Goal: Task Accomplishment & Management: Manage account settings

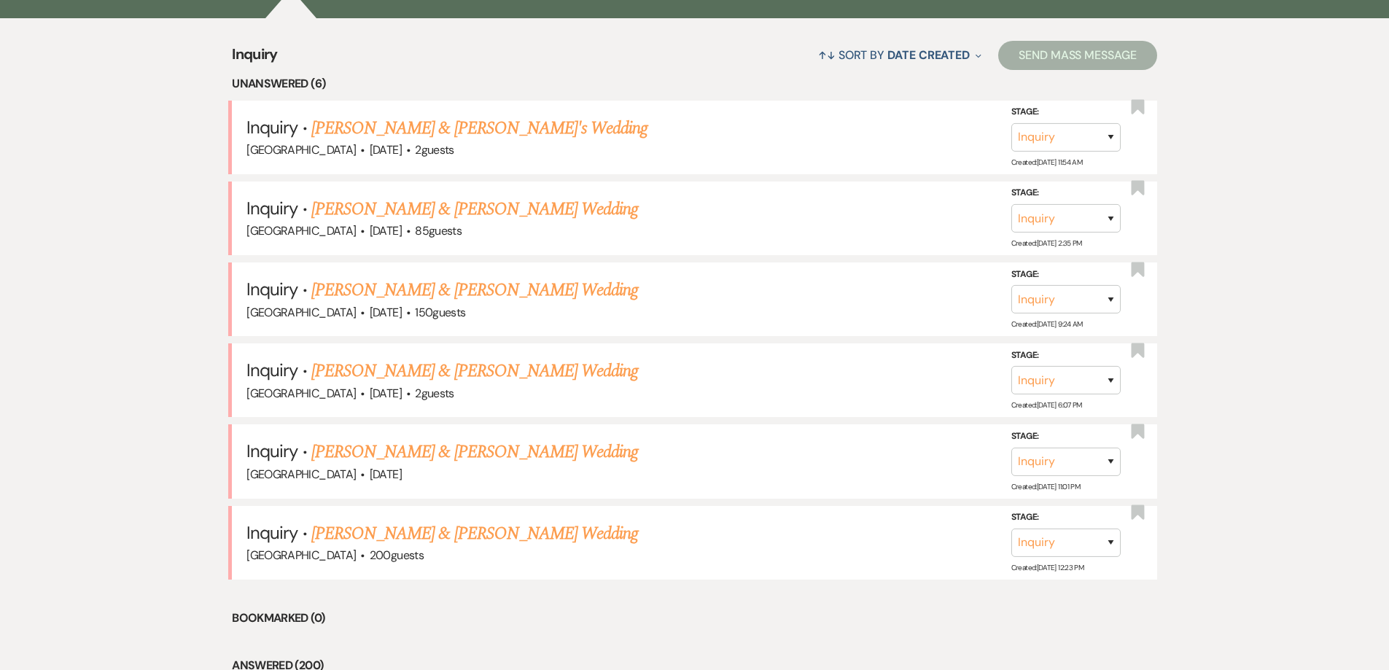
scroll to position [582, 0]
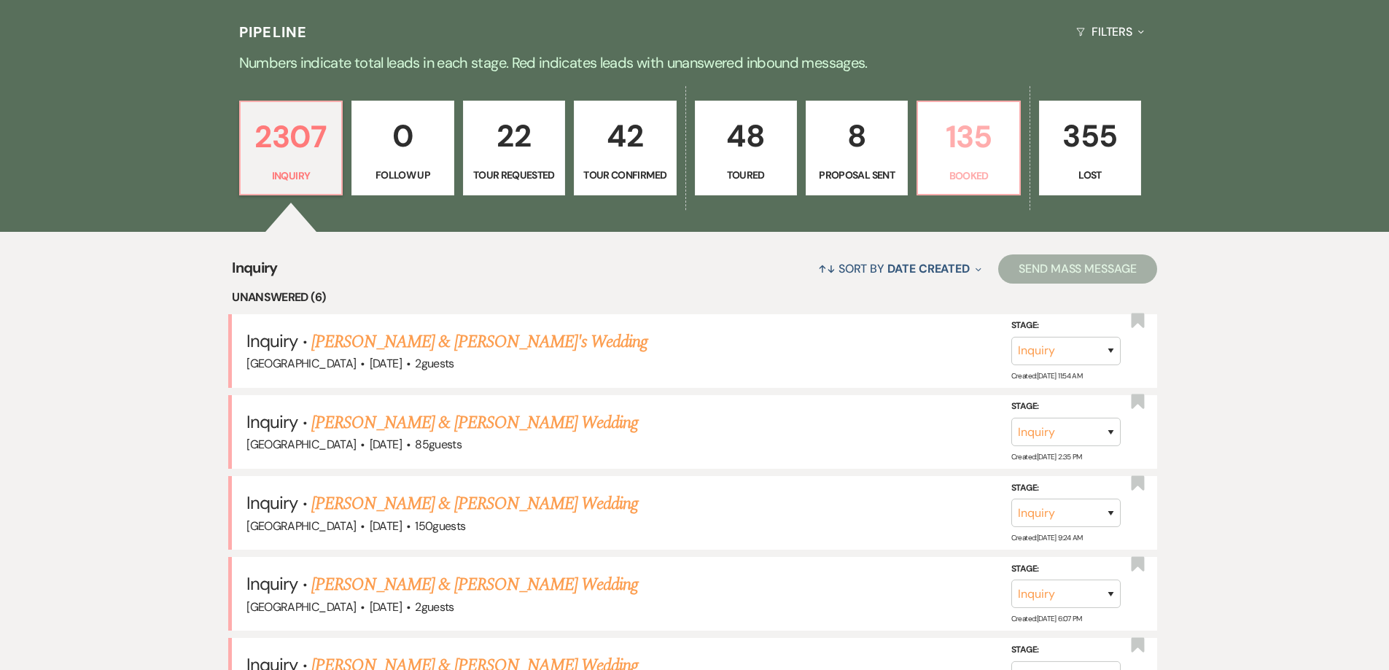
click at [986, 132] on p "135" at bounding box center [968, 136] width 83 height 49
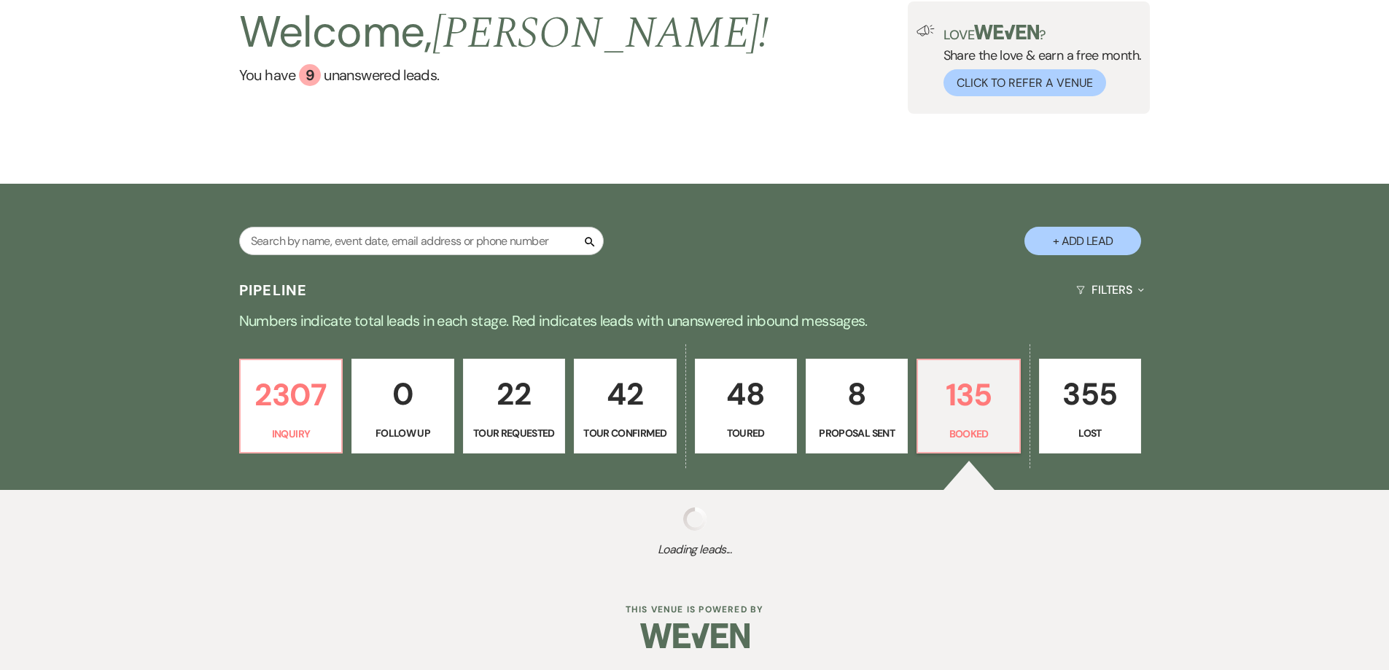
select select "7"
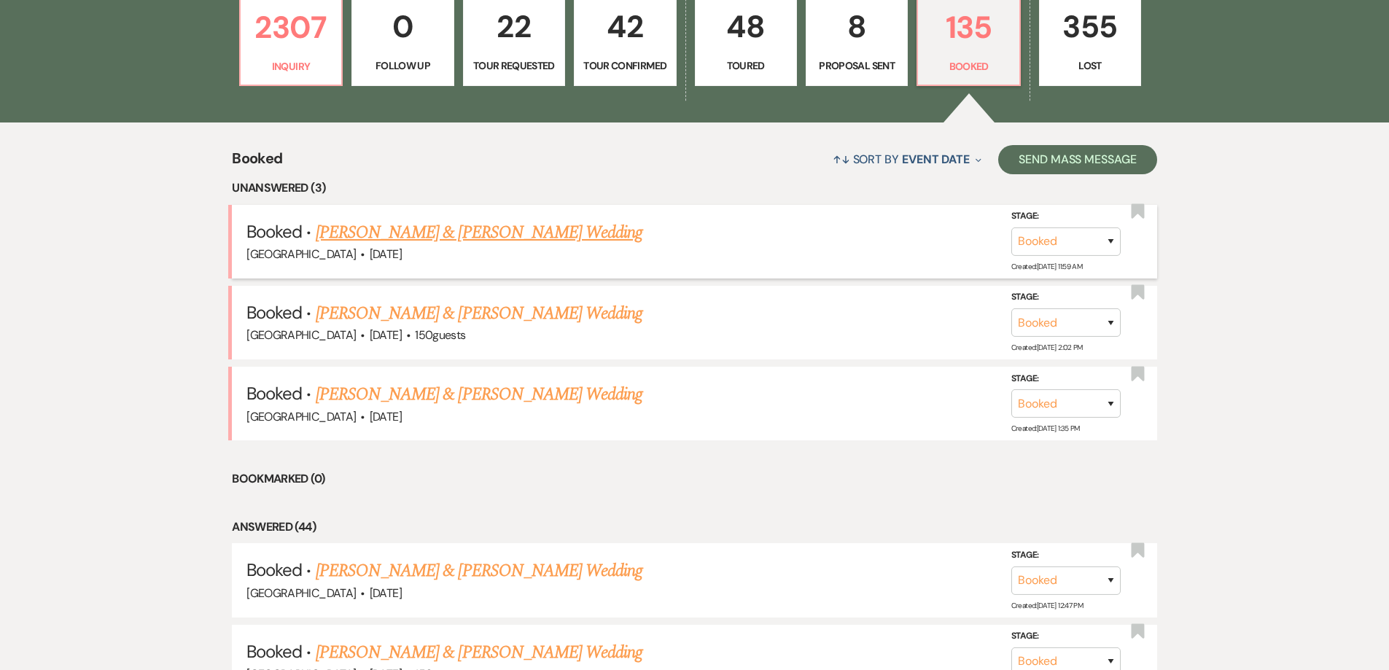
scroll to position [437, 0]
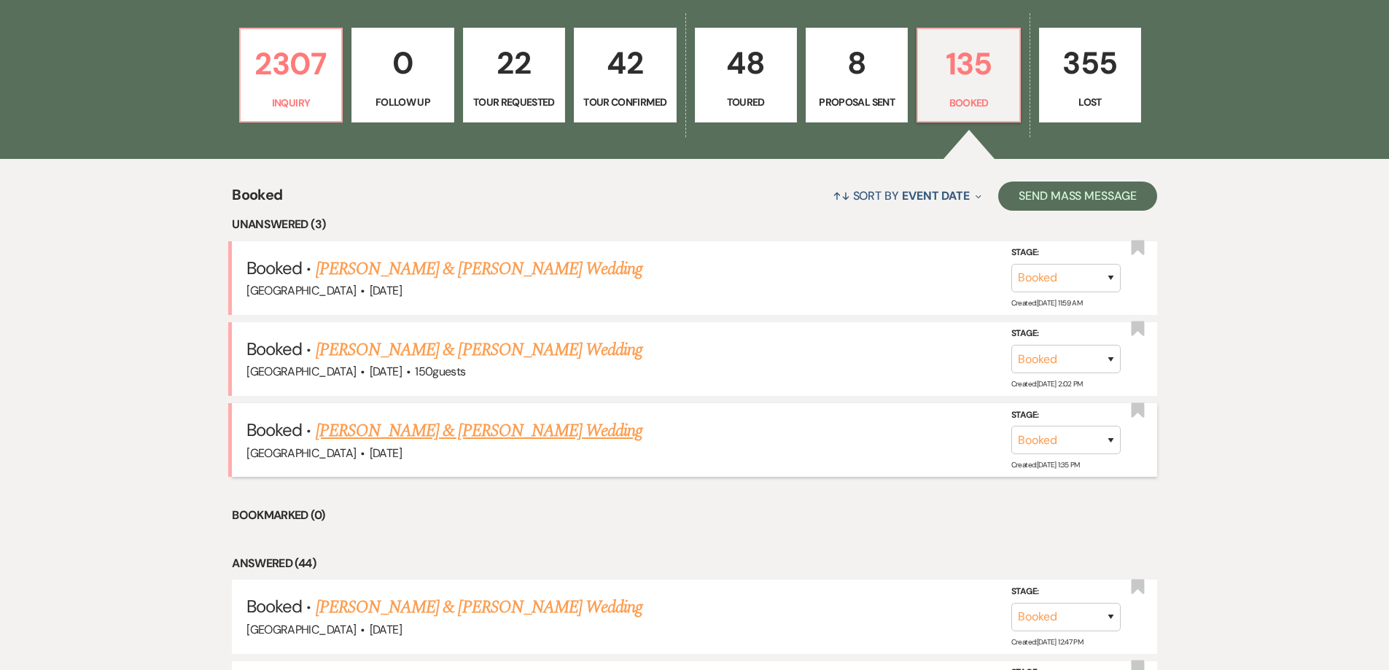
click at [377, 437] on link "[PERSON_NAME] & [PERSON_NAME] Wedding" at bounding box center [479, 431] width 327 height 26
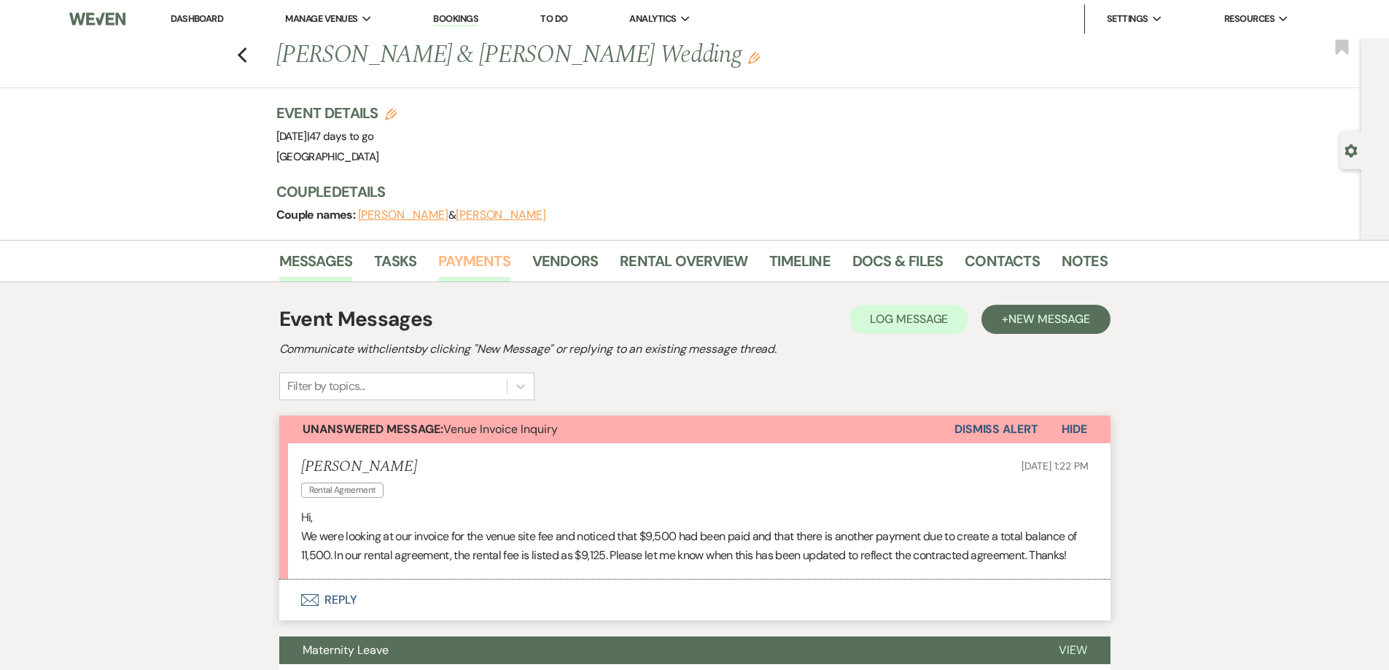
click at [448, 278] on link "Payments" at bounding box center [474, 265] width 72 height 32
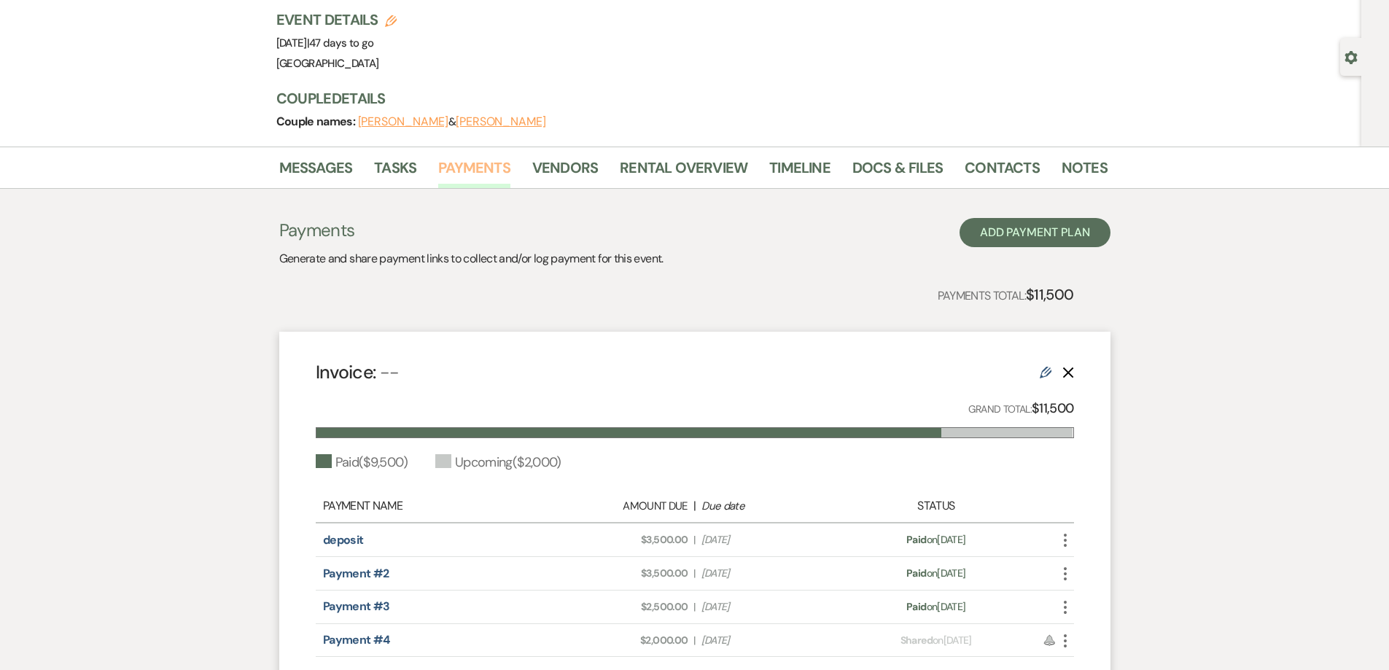
scroll to position [256, 0]
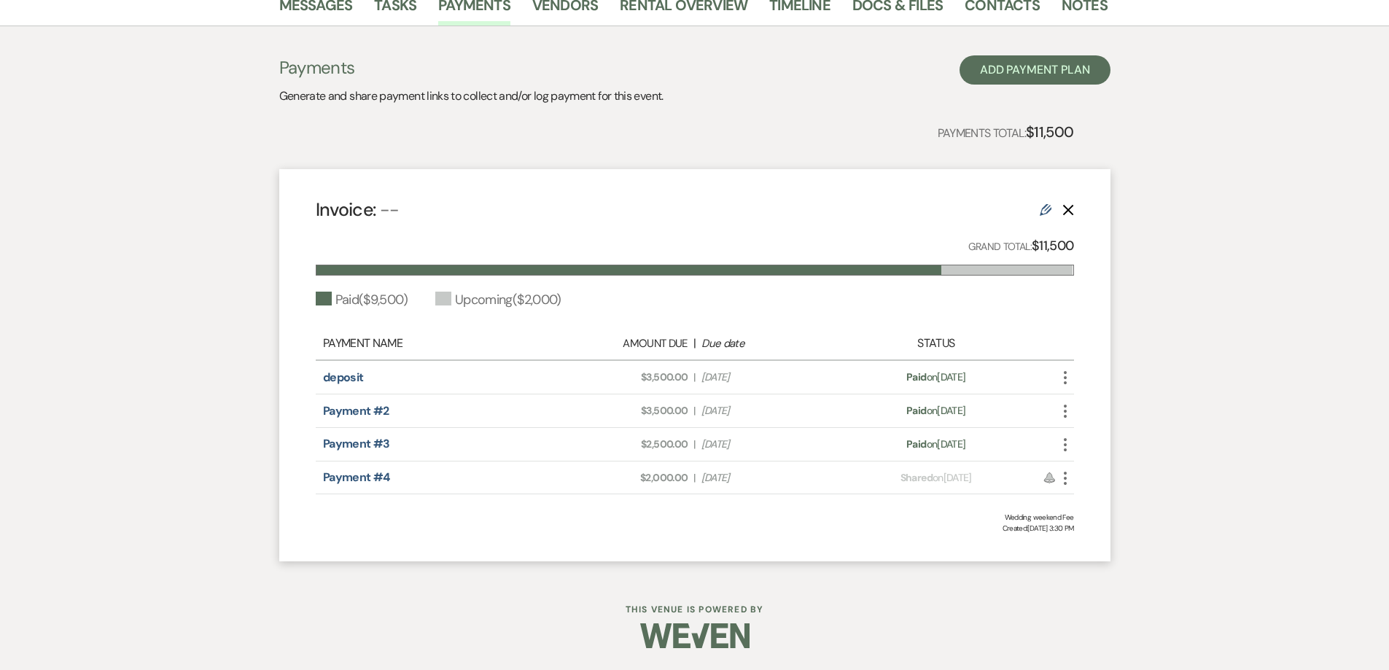
click at [1045, 212] on icon "Edit" at bounding box center [1045, 210] width 12 height 12
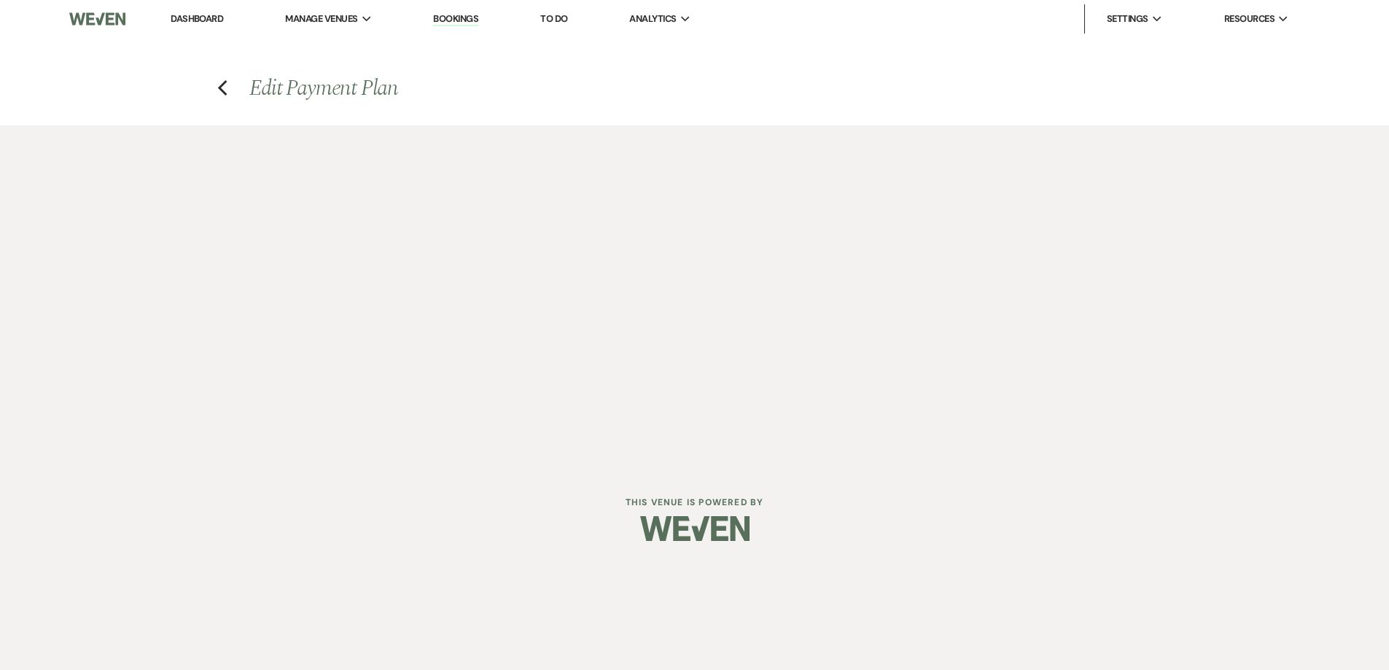
select select "1"
select select "true"
select select "1"
select select "true"
select select "2"
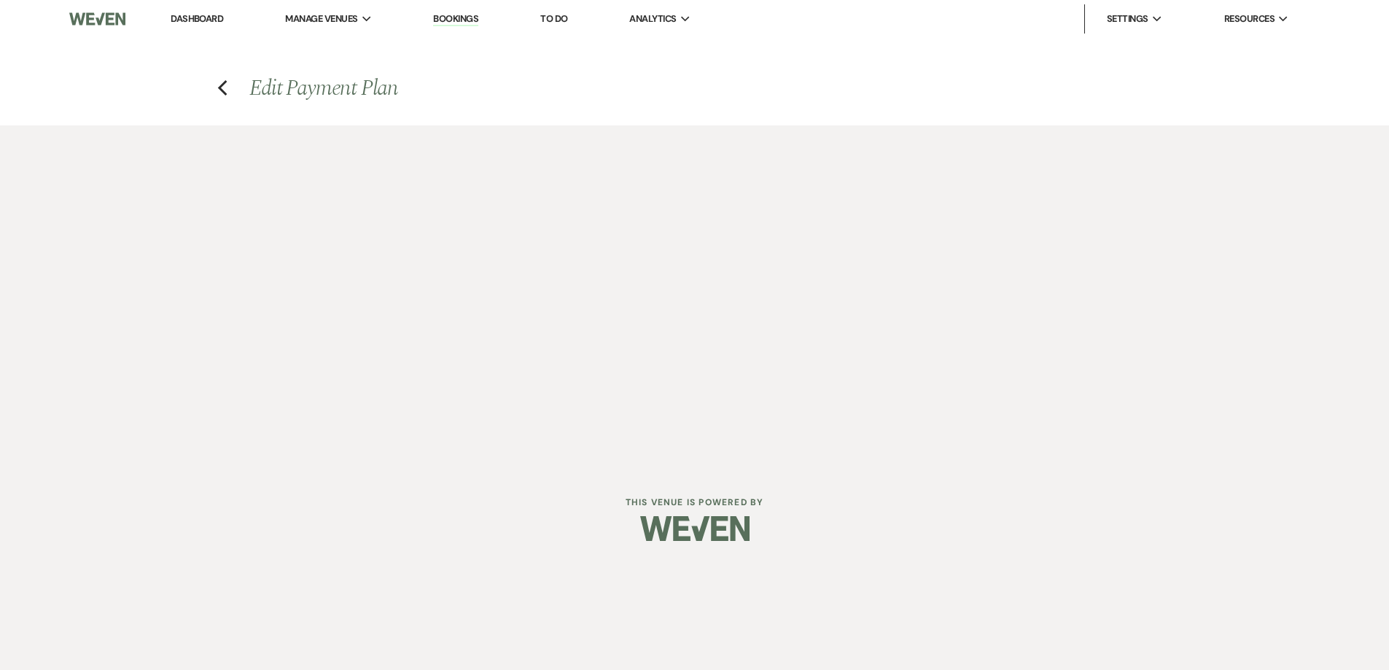
select select "flat"
select select "true"
select select "client"
select select "daily"
select select "weeks"
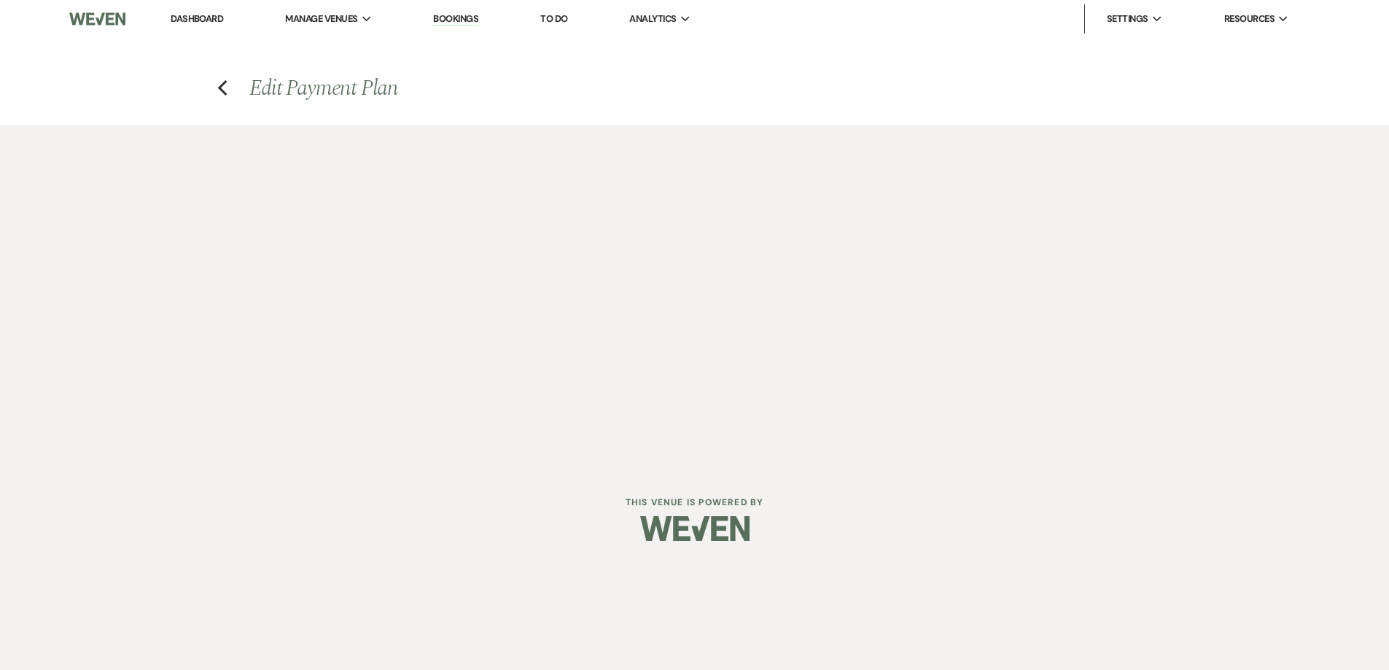
select select "complete"
select select "1"
select select "true"
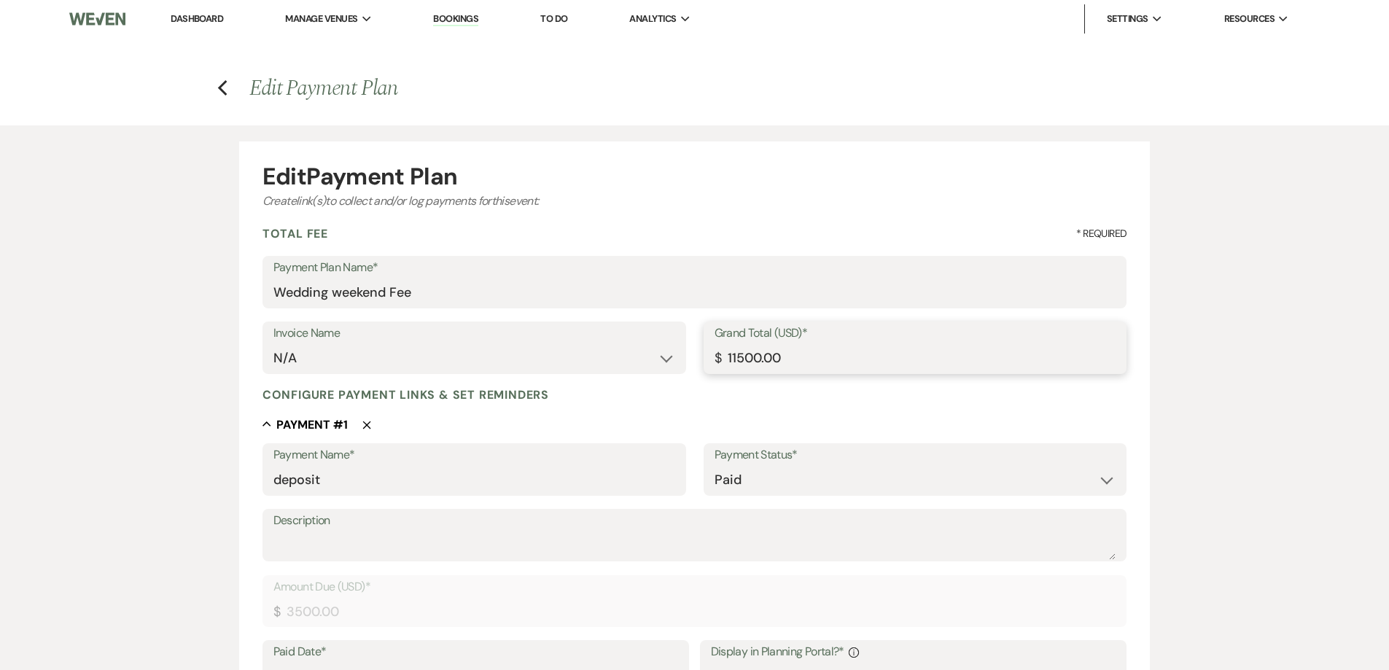
drag, startPoint x: 789, startPoint y: 360, endPoint x: 690, endPoint y: 361, distance: 99.9
click at [668, 362] on div "Invoice Name N/A Grand Total (USD)* $ 11500.00" at bounding box center [694, 354] width 865 height 66
type input "9125.00"
click at [221, 88] on use "button" at bounding box center [222, 88] width 9 height 16
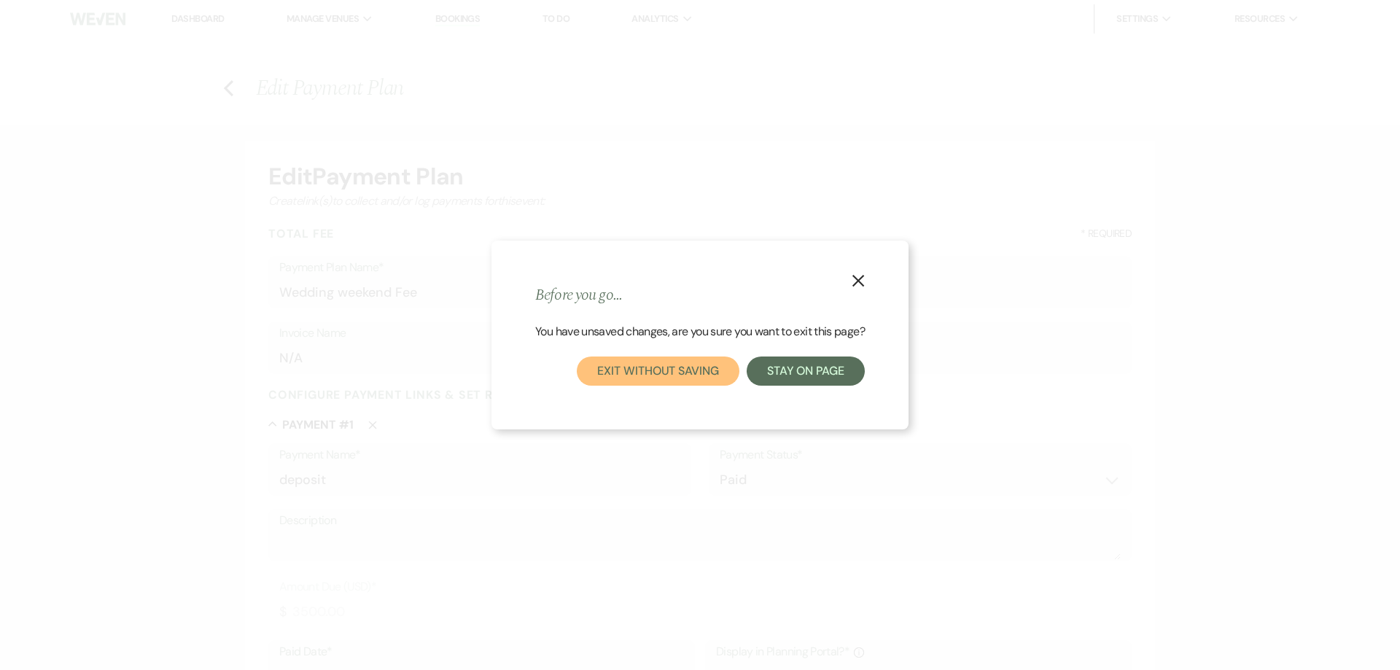
click at [692, 373] on button "Exit without saving" at bounding box center [658, 370] width 162 height 29
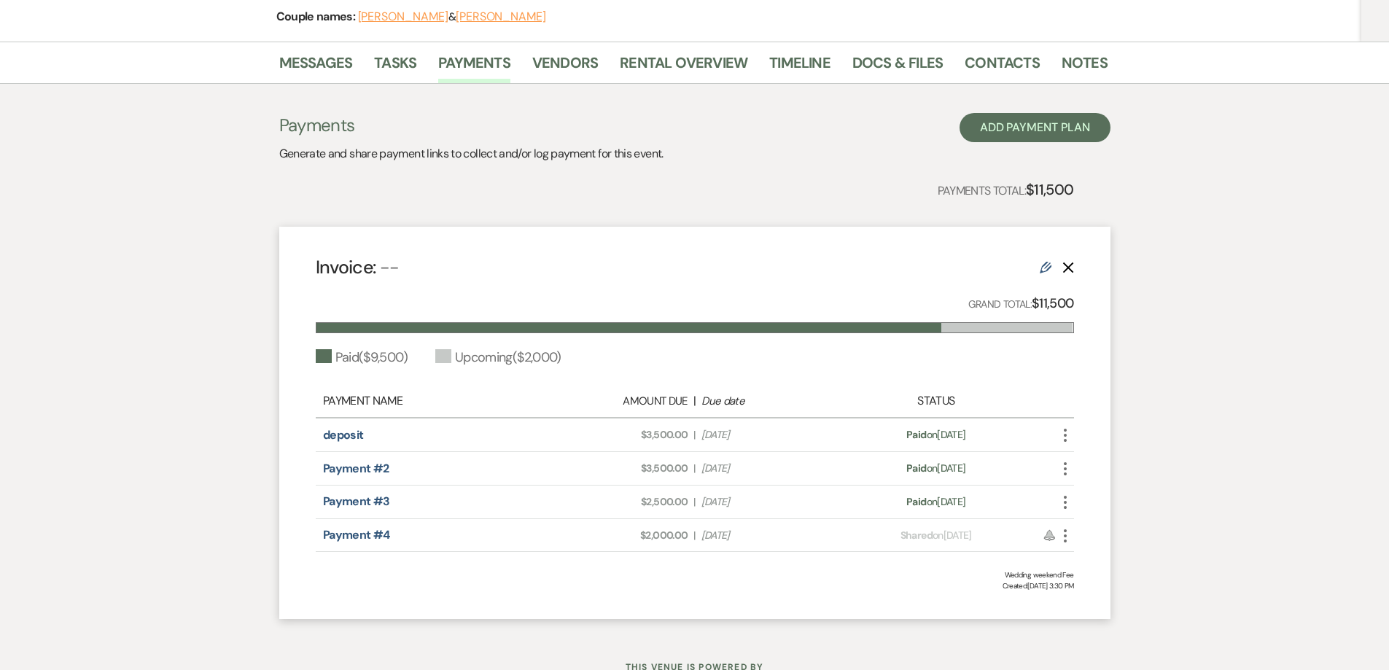
scroll to position [219, 0]
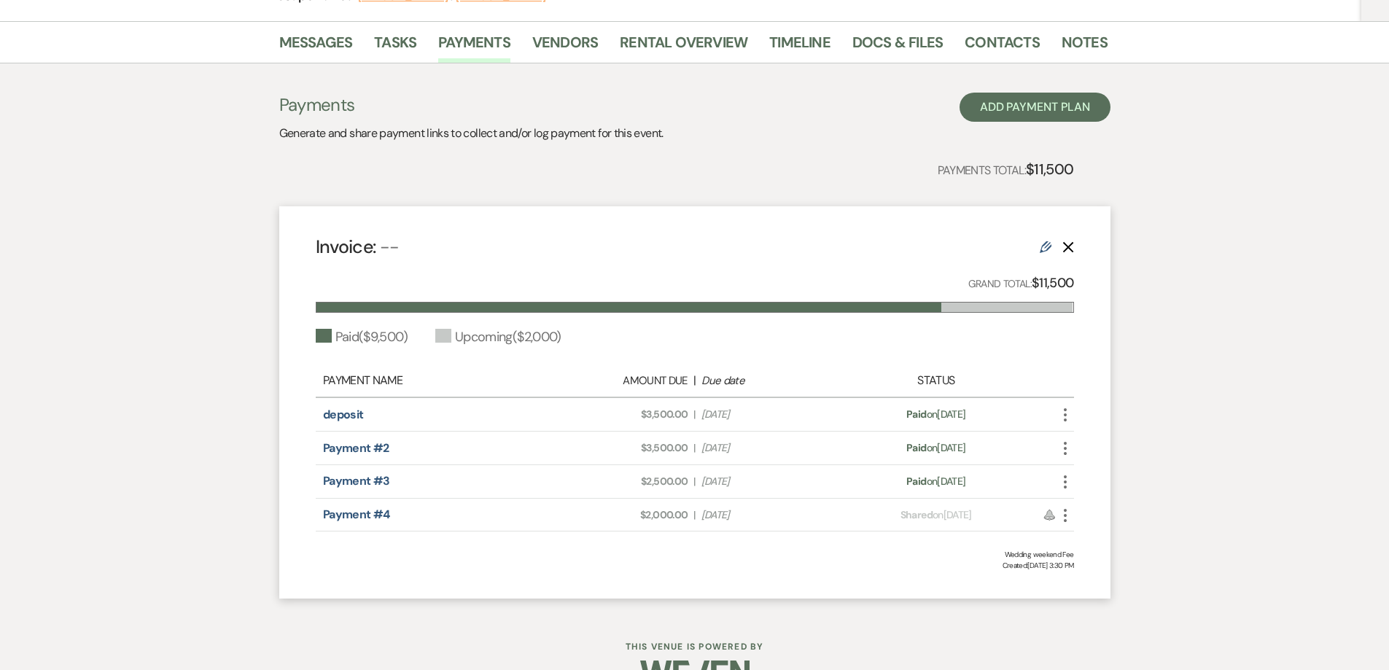
click at [1066, 519] on icon "More" at bounding box center [1064, 515] width 17 height 17
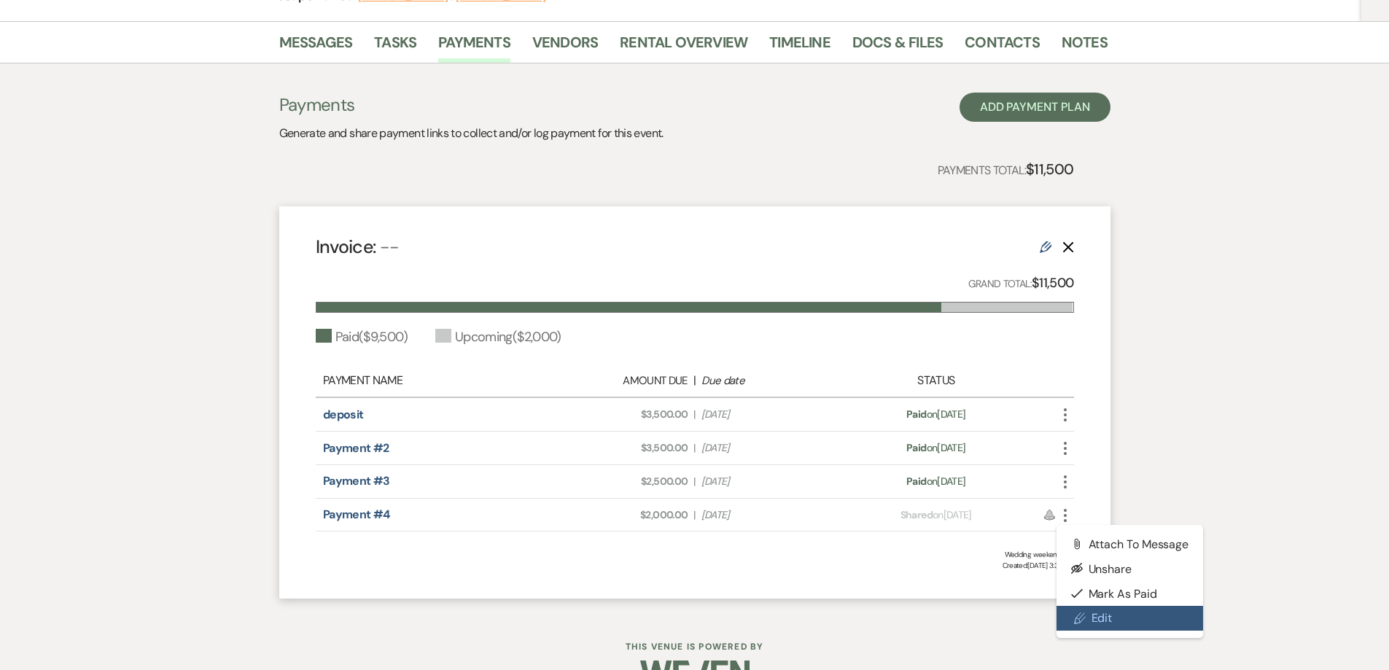
click at [1112, 615] on link "Pencil Edit" at bounding box center [1129, 618] width 147 height 25
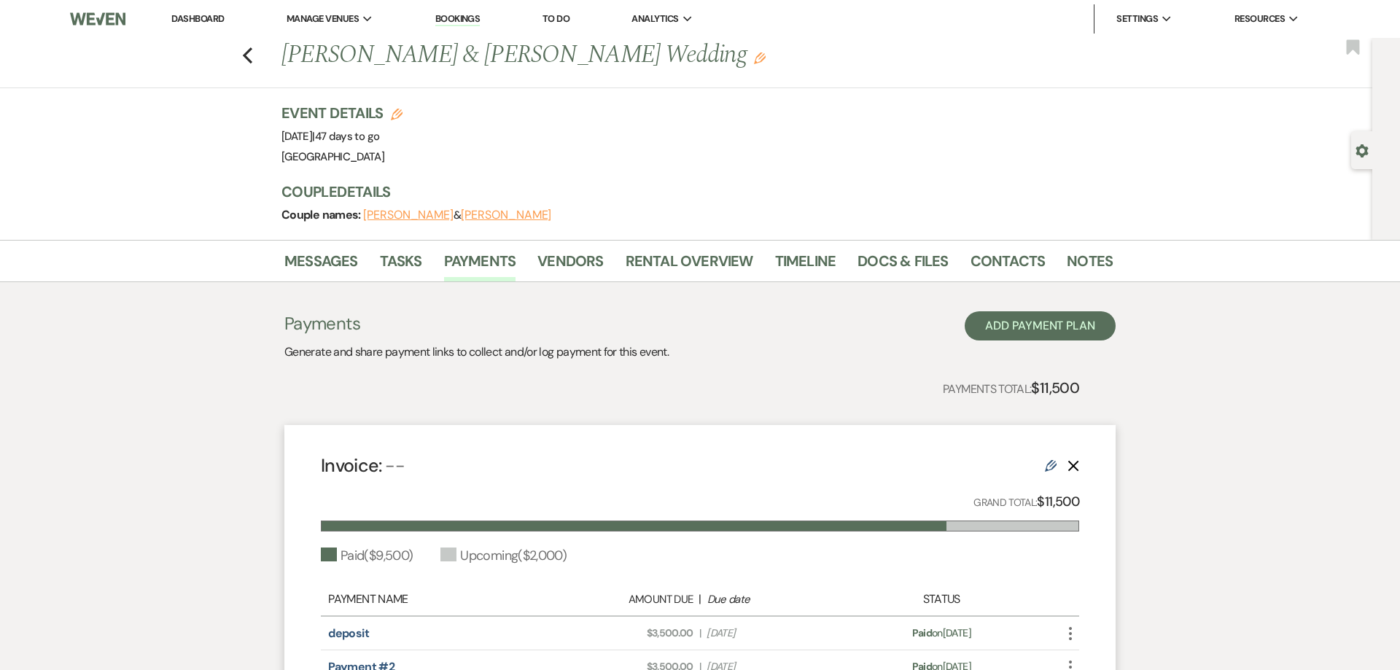
select select "1"
select select "true"
select select "1"
select select "true"
select select "2"
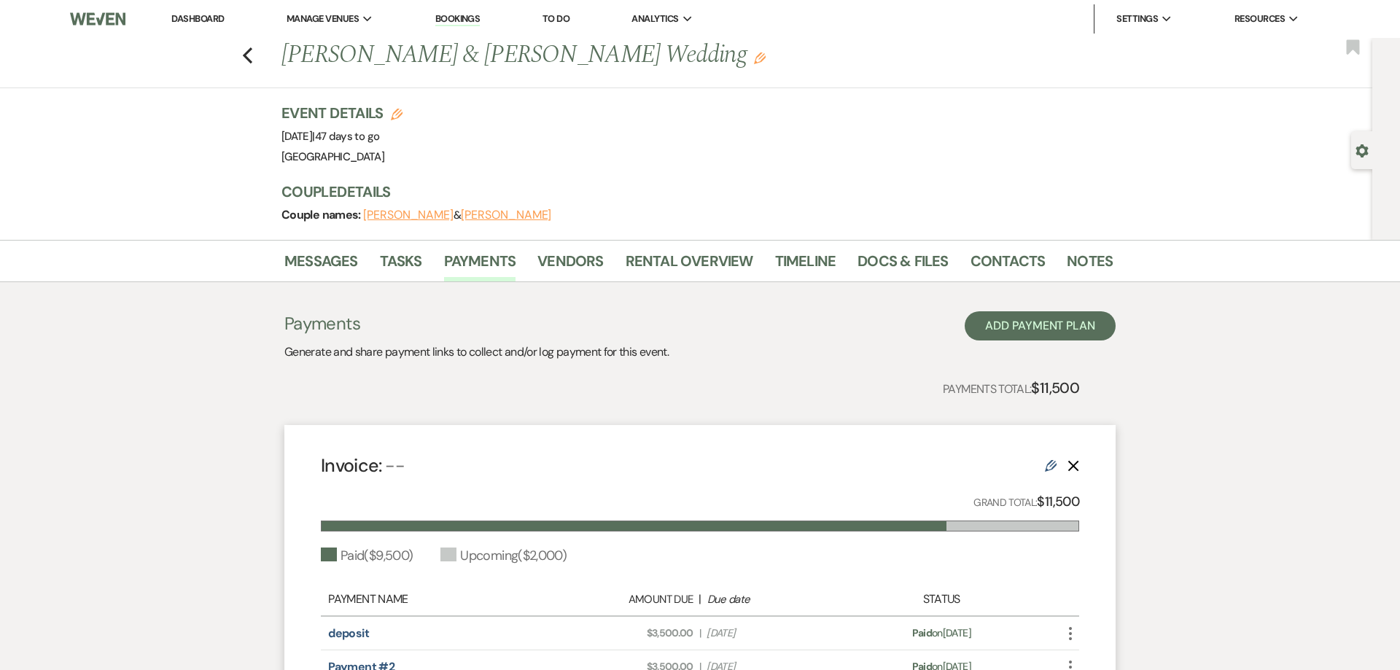
select select "flat"
select select "true"
select select "client"
select select "daily"
select select "weeks"
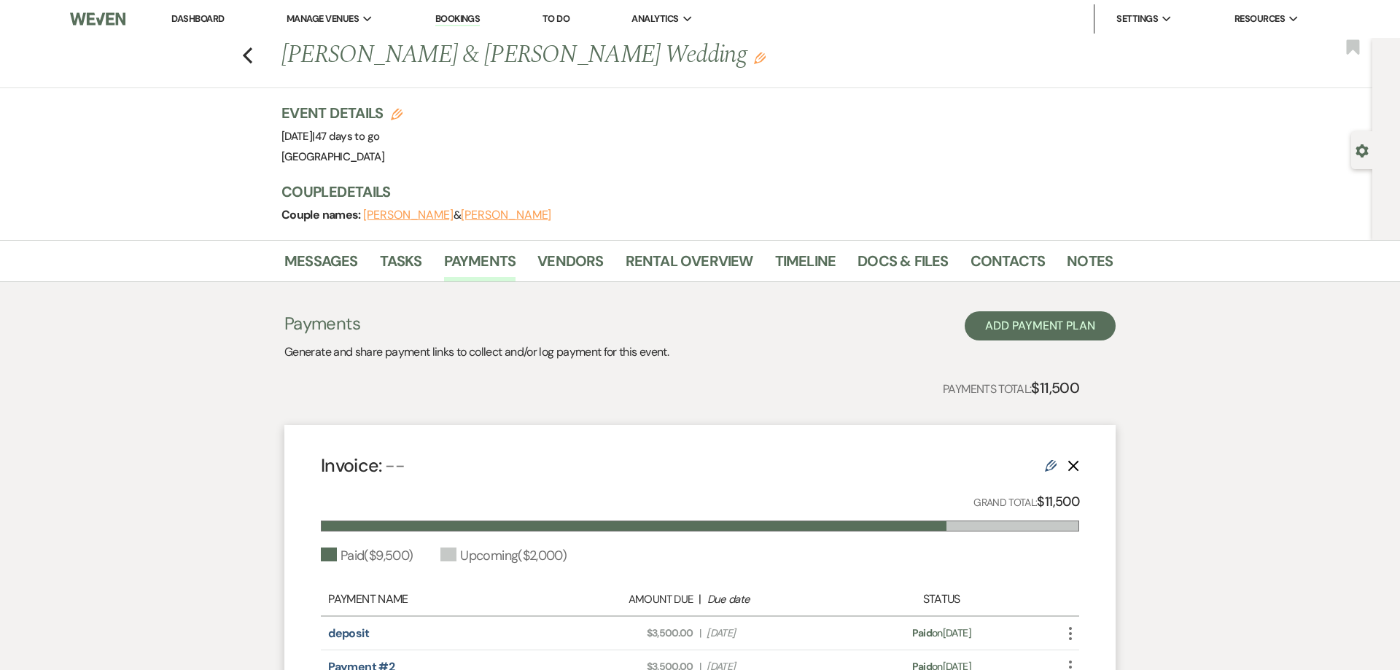
select select "complete"
select select "1"
select select "true"
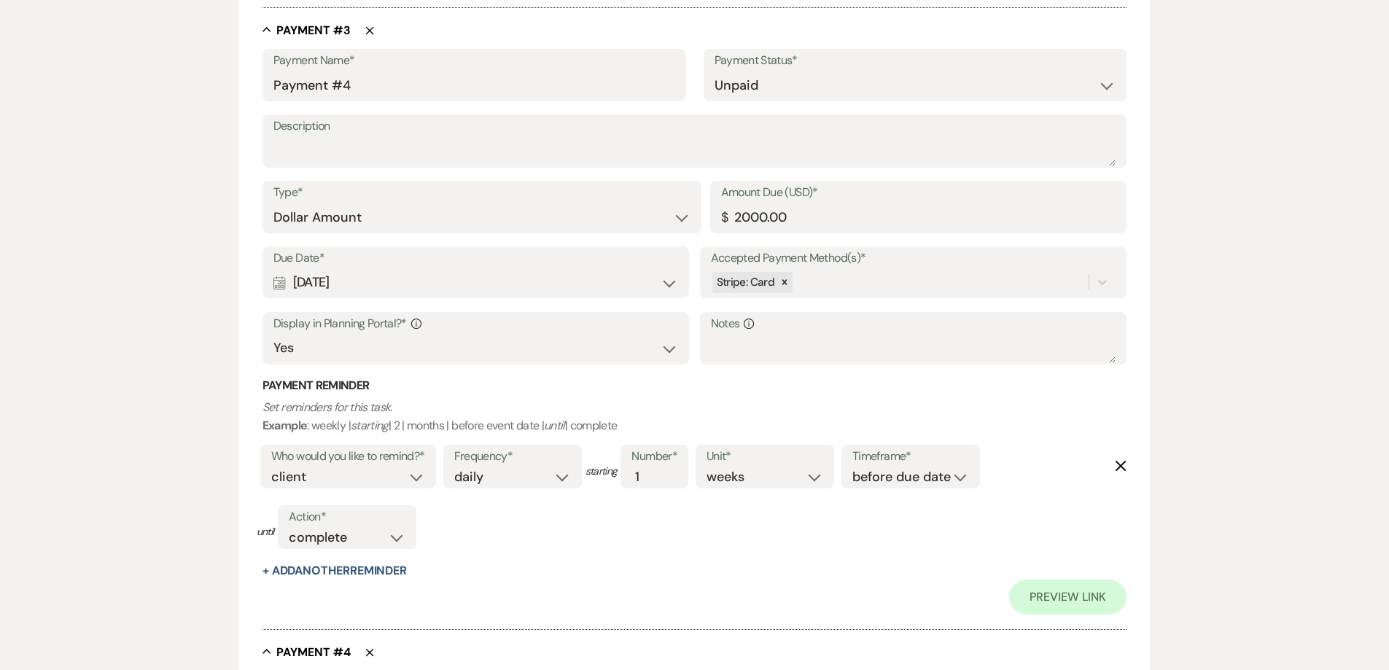
scroll to position [1458, 0]
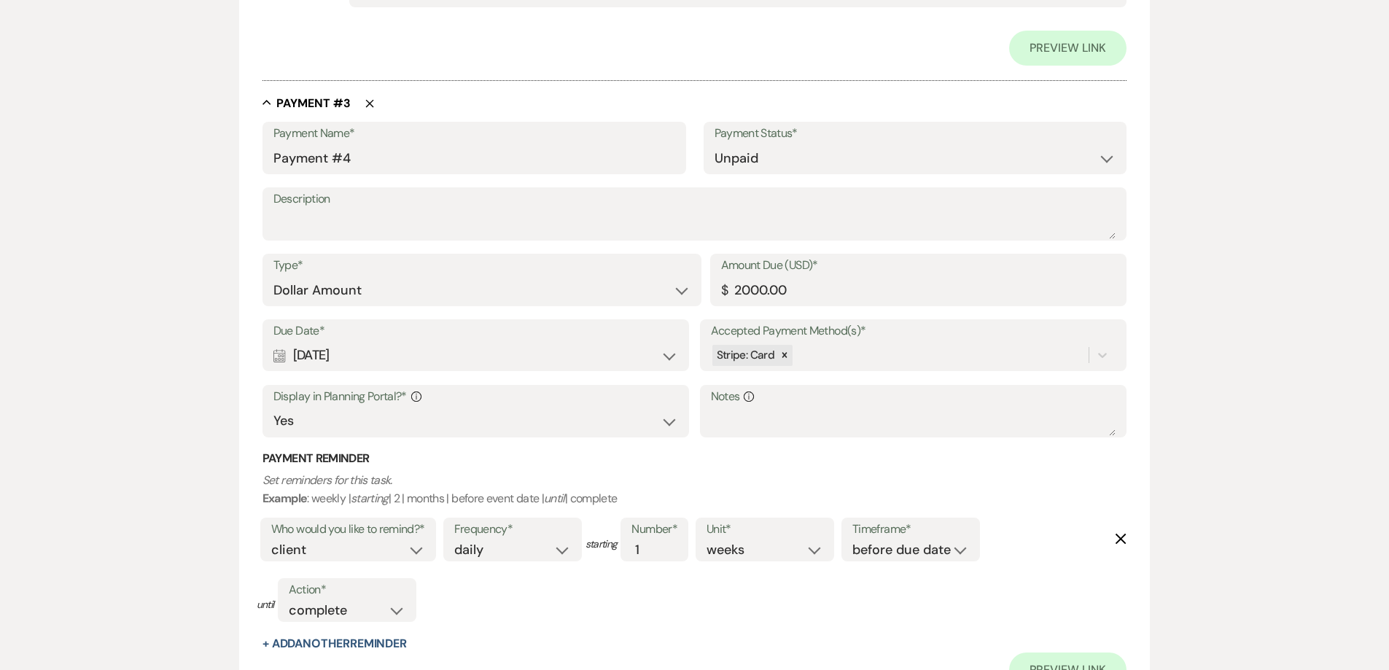
click at [372, 102] on icon "Delete" at bounding box center [369, 103] width 9 height 9
type input "Payment #3"
select select "1"
type input "2500.00"
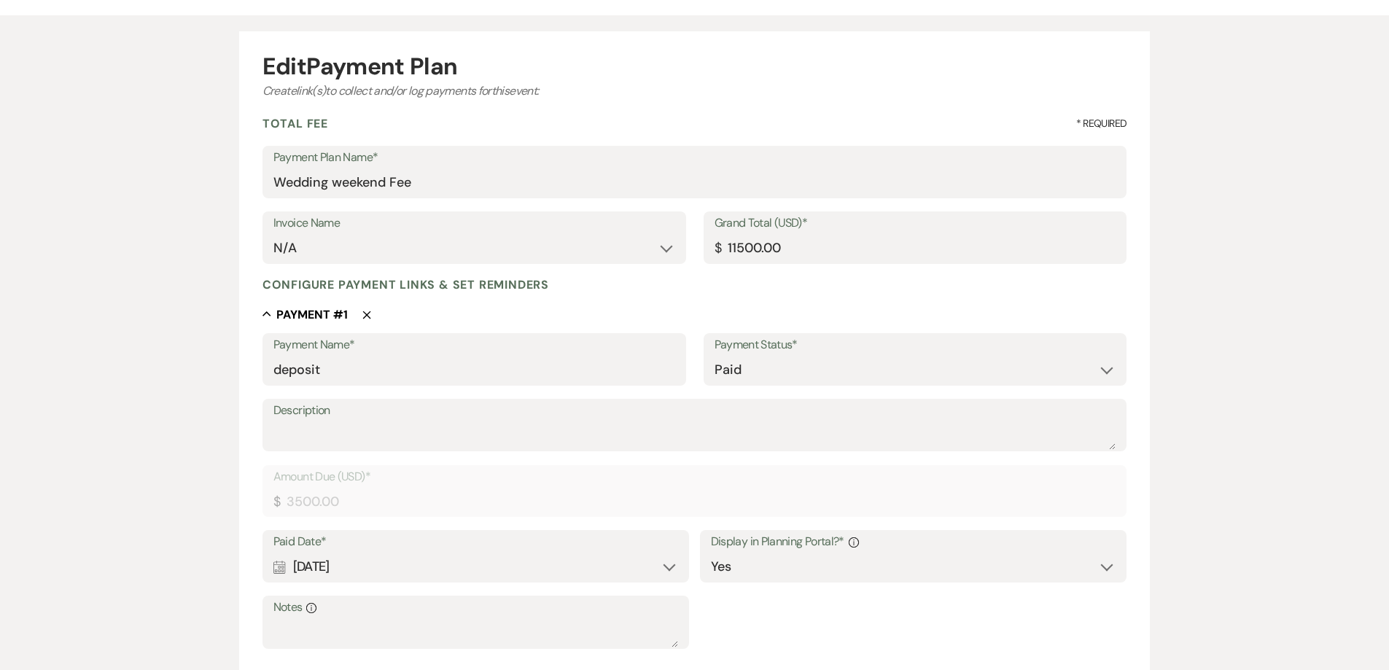
scroll to position [0, 0]
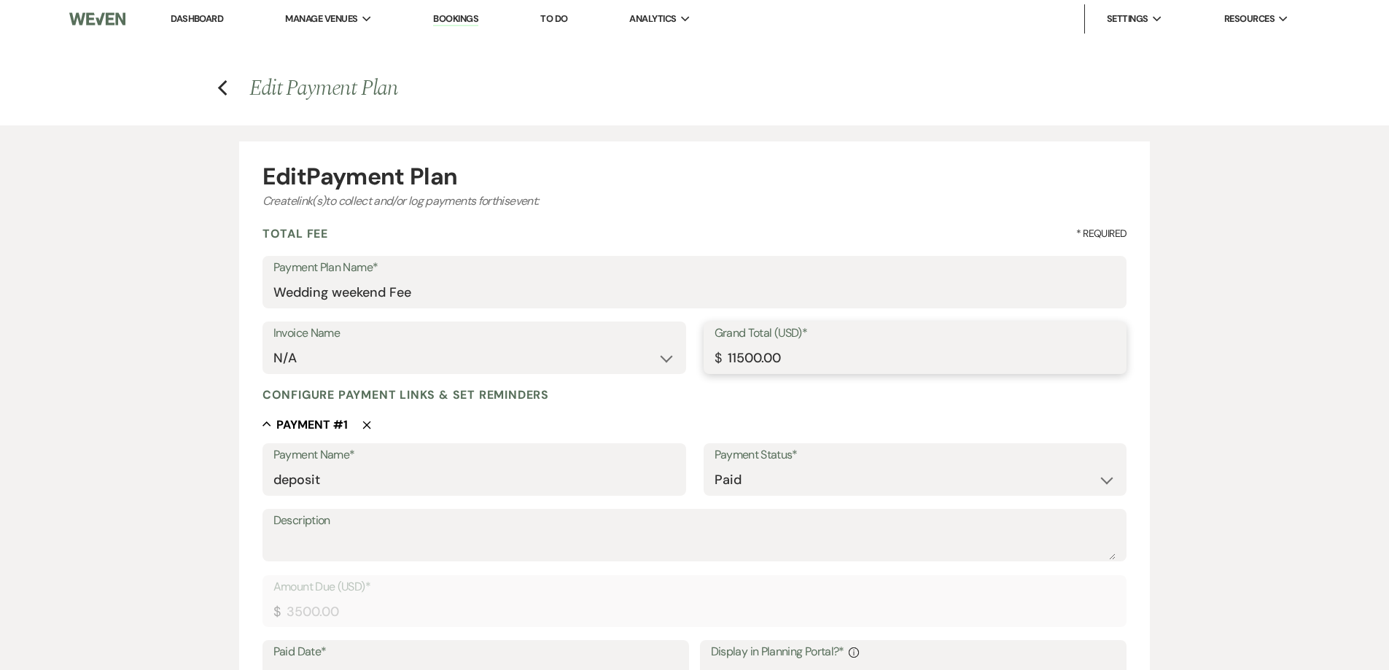
drag, startPoint x: 791, startPoint y: 352, endPoint x: 625, endPoint y: 359, distance: 166.4
click at [625, 359] on div "Invoice Name N/A Grand Total (USD)* $ 11500.00" at bounding box center [694, 354] width 865 height 66
type input "9125.00"
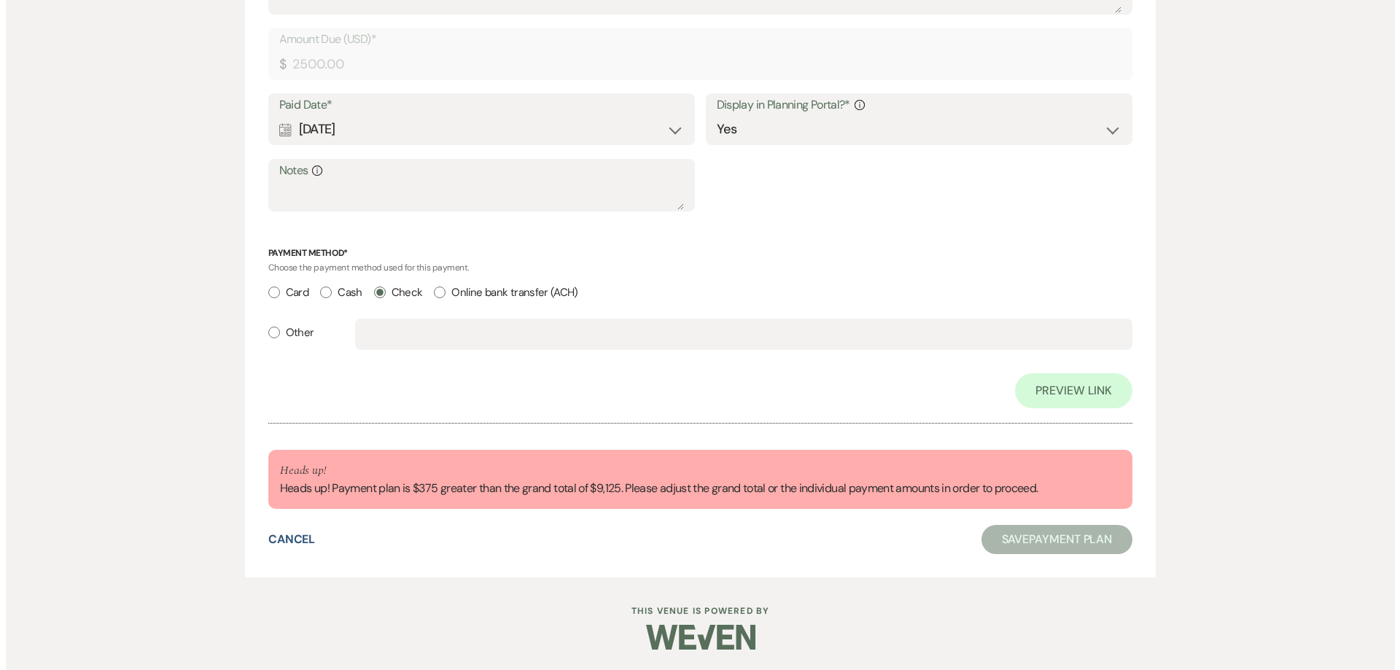
scroll to position [1685, 0]
click at [272, 542] on button "Cancel" at bounding box center [285, 538] width 47 height 12
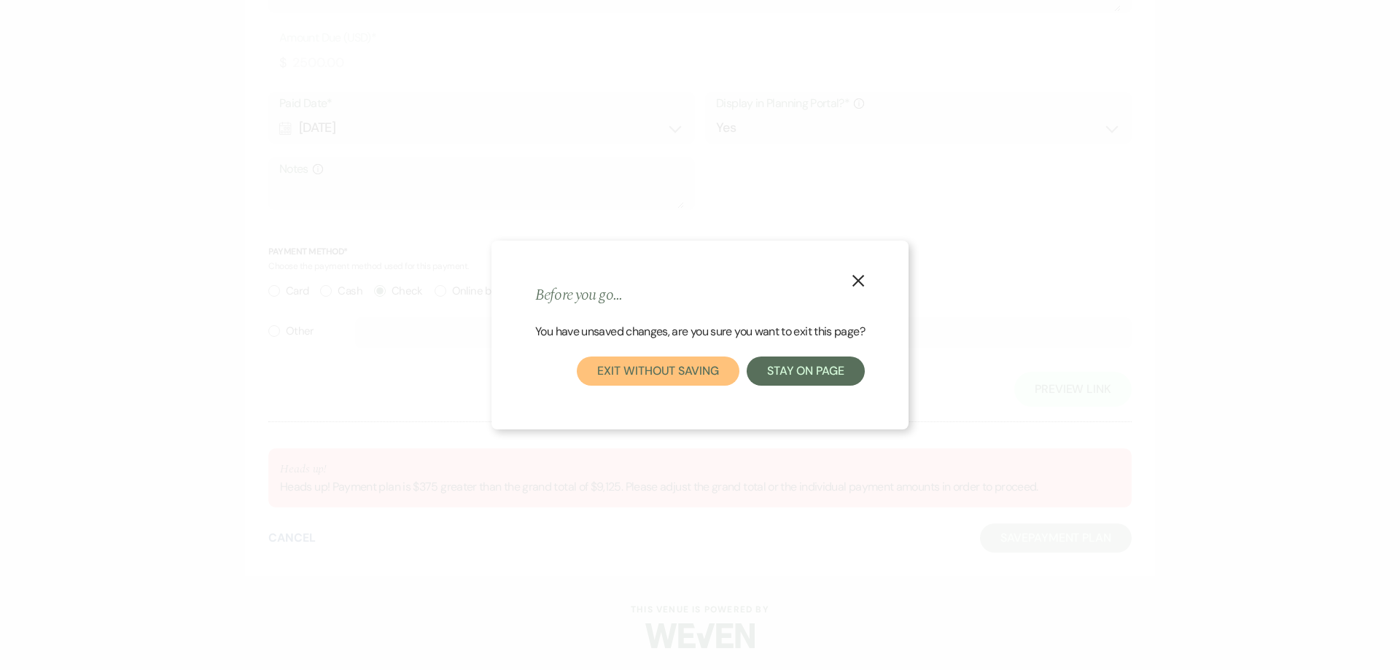
click at [676, 382] on button "Exit without saving" at bounding box center [658, 370] width 162 height 29
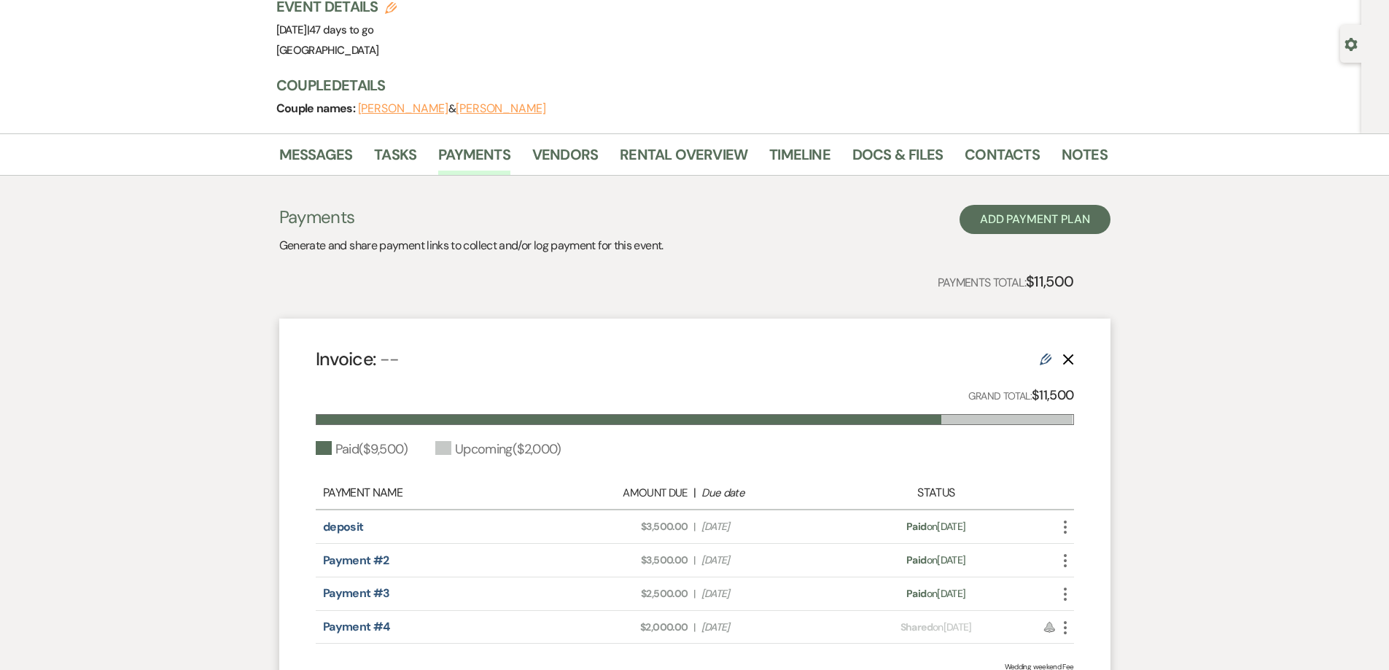
scroll to position [146, 0]
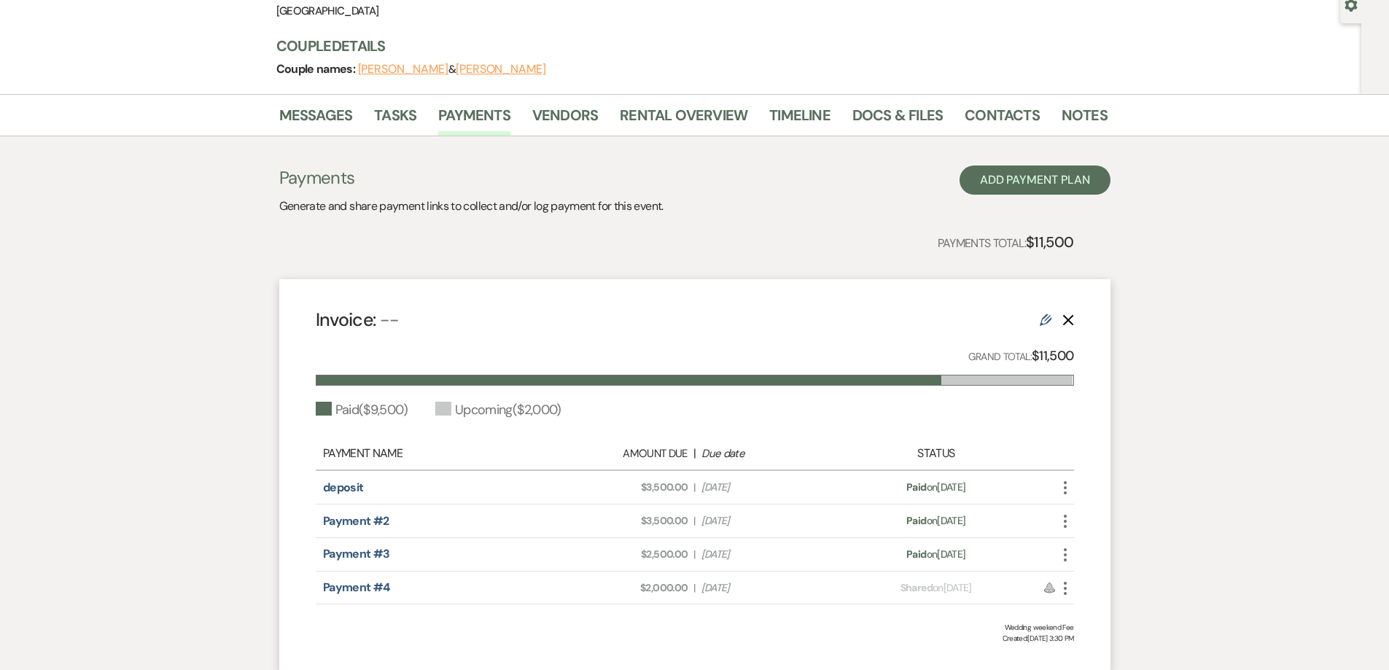
click at [1066, 585] on icon "More" at bounding box center [1064, 588] width 17 height 17
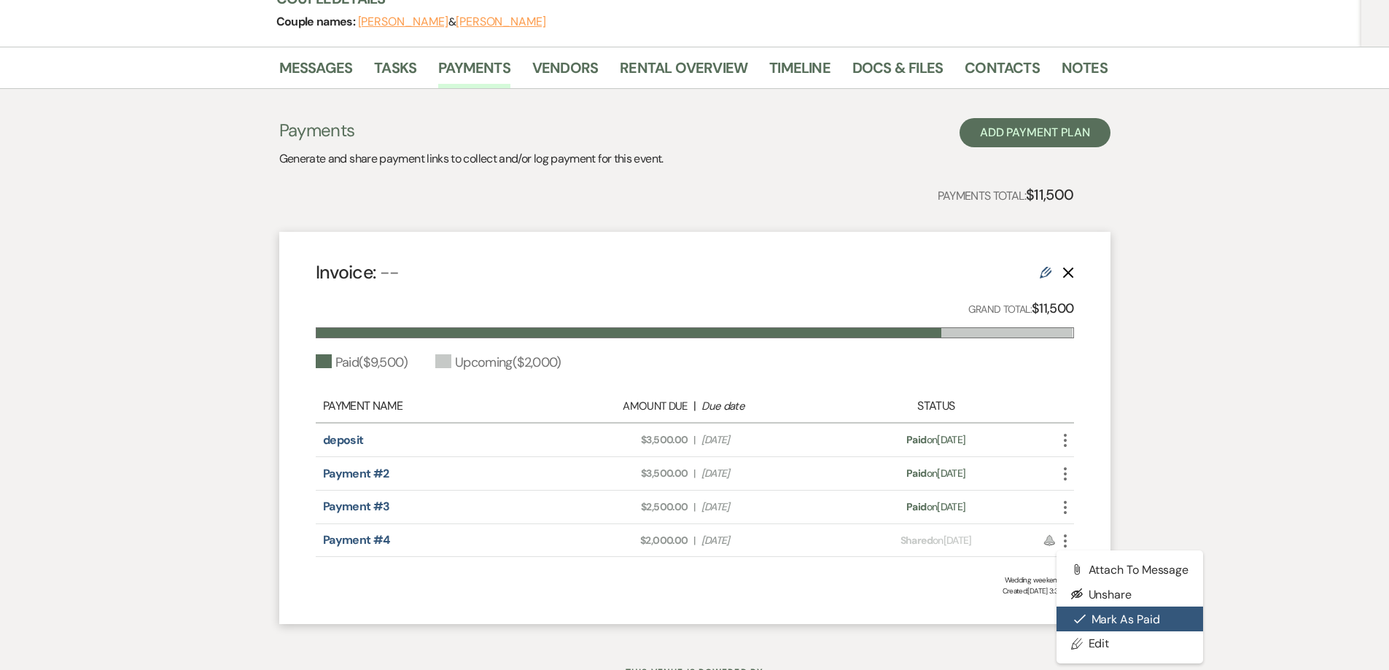
scroll to position [219, 0]
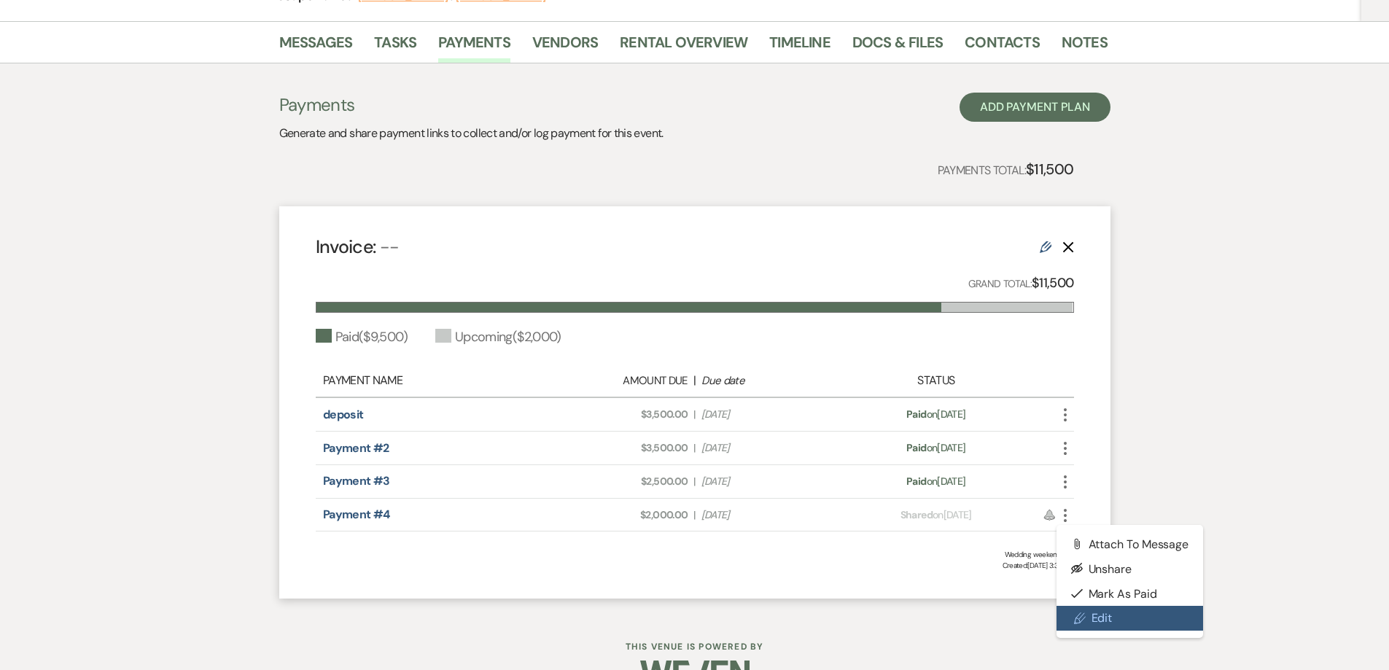
click at [1103, 612] on link "Pencil Edit" at bounding box center [1129, 618] width 147 height 25
select select "1"
select select "true"
select select "1"
select select "true"
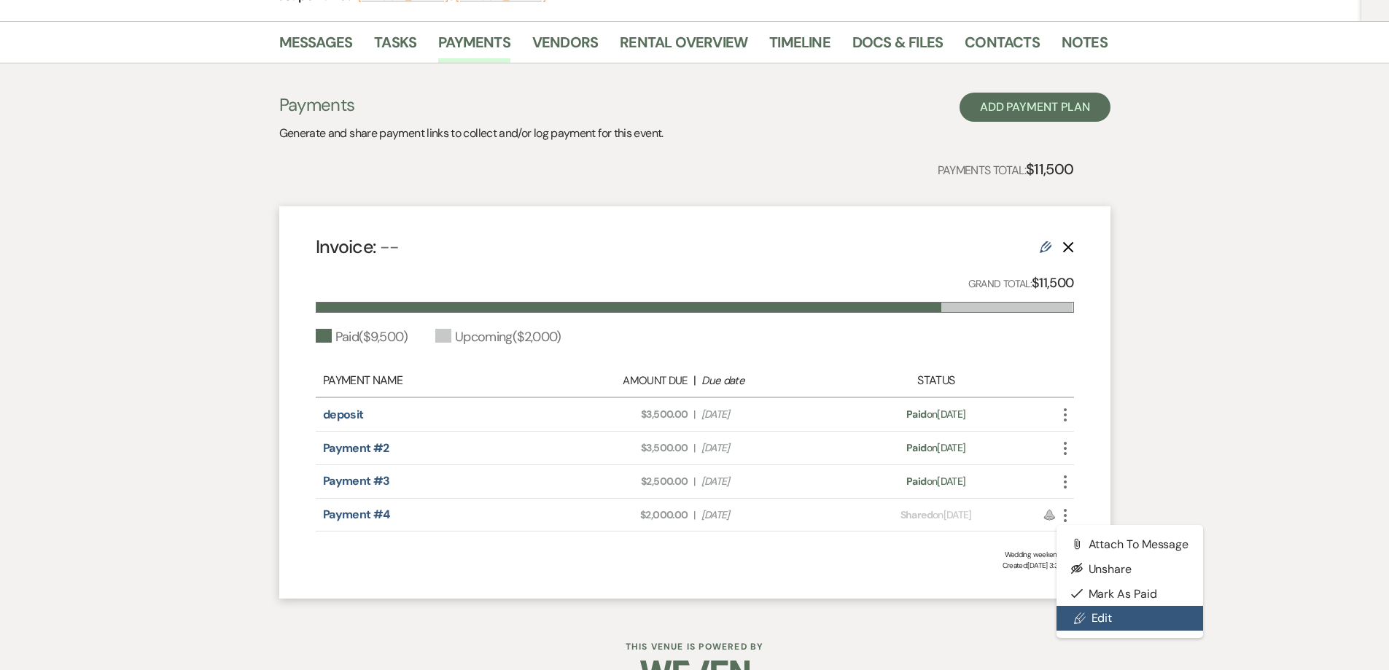
select select "2"
select select "flat"
select select "true"
select select "client"
select select "daily"
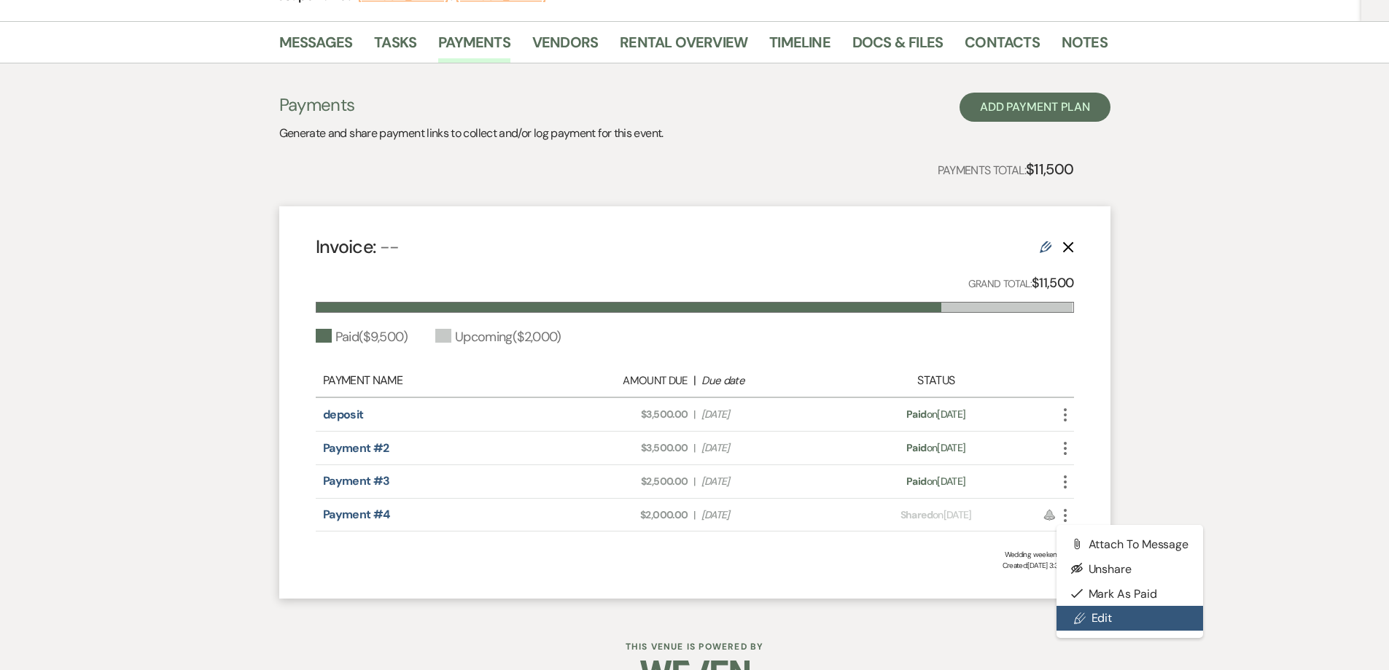
select select "weeks"
select select "complete"
select select "1"
select select "true"
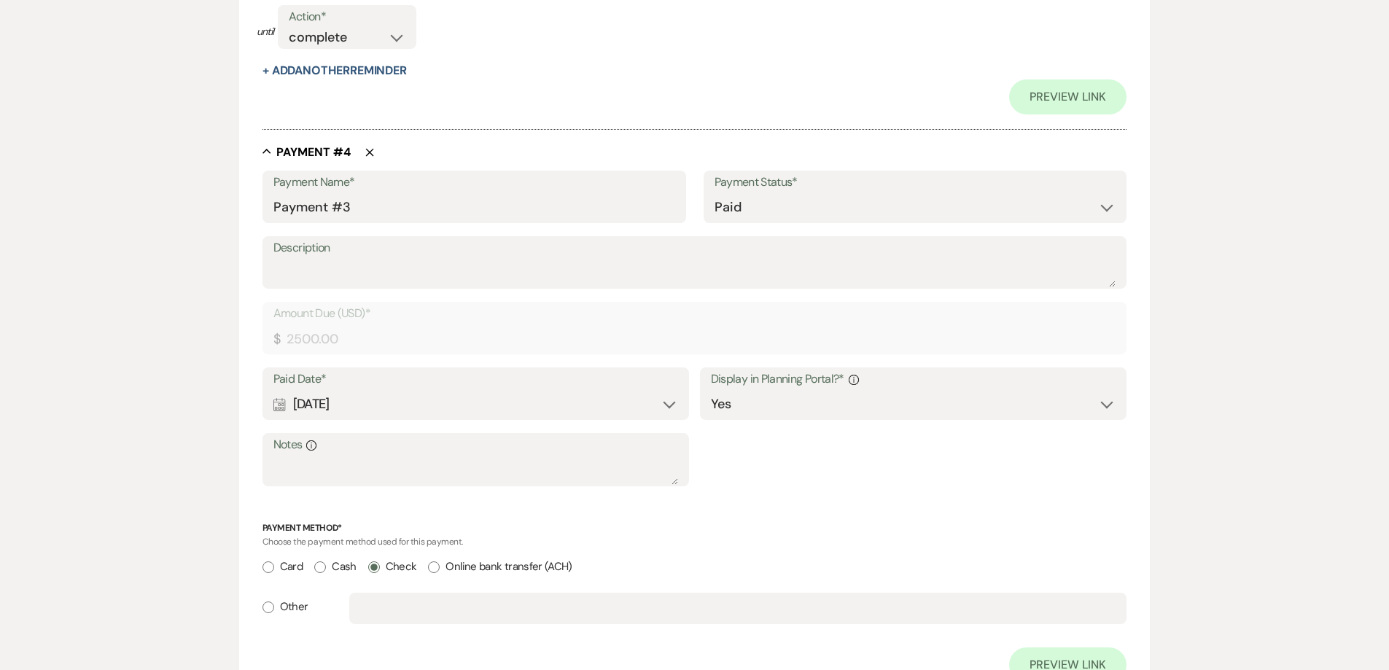
scroll to position [2017, 0]
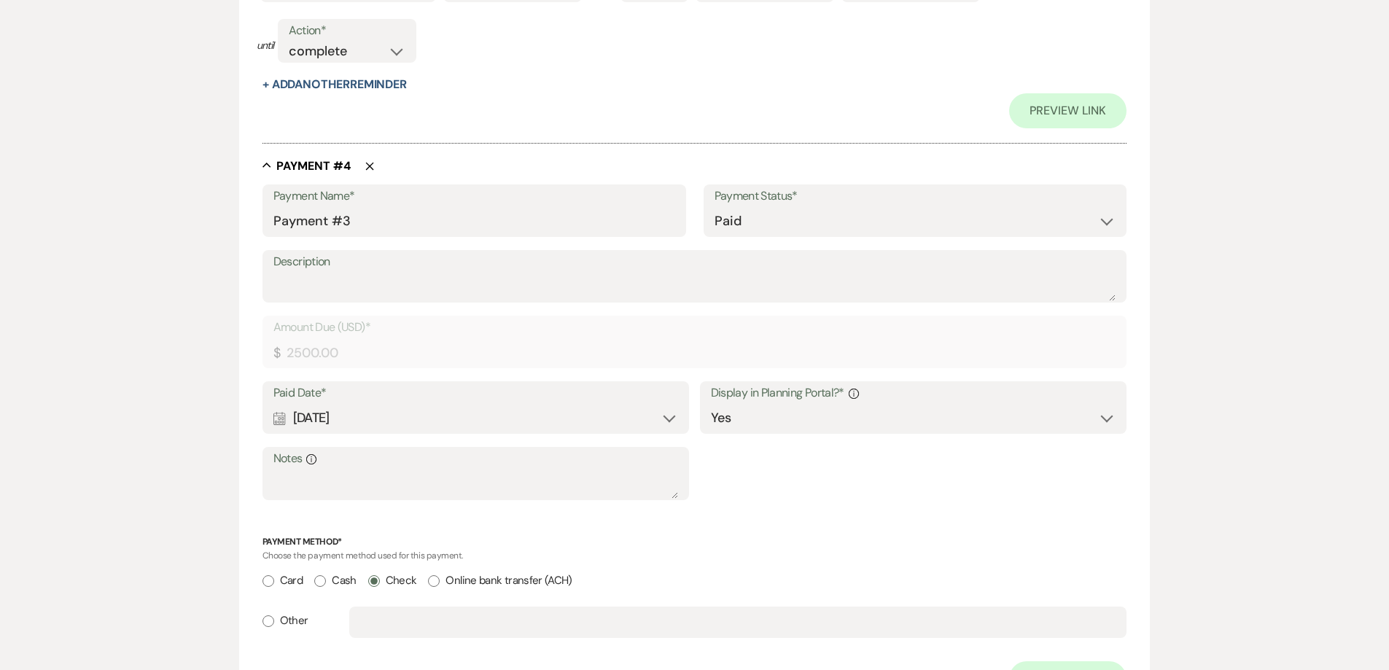
click at [371, 167] on icon "Delete" at bounding box center [369, 166] width 9 height 9
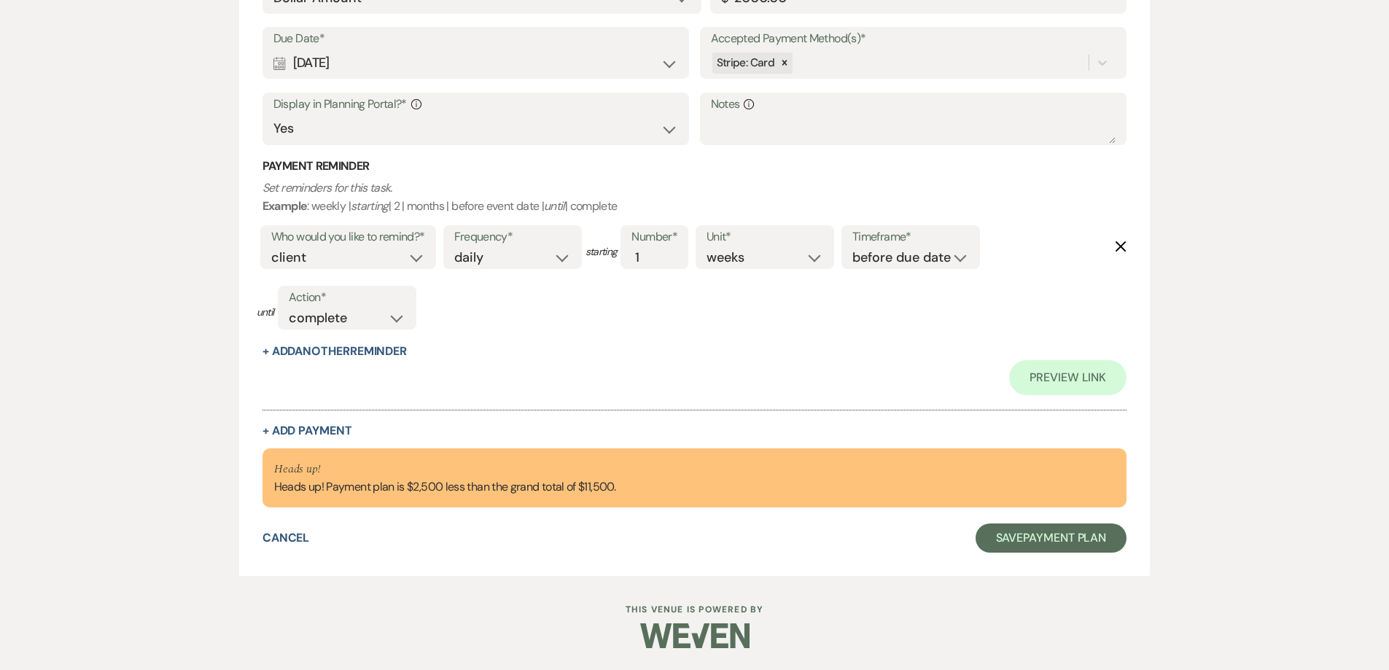
scroll to position [1750, 0]
click at [1058, 541] on button "Save Payment Plan" at bounding box center [1051, 537] width 152 height 29
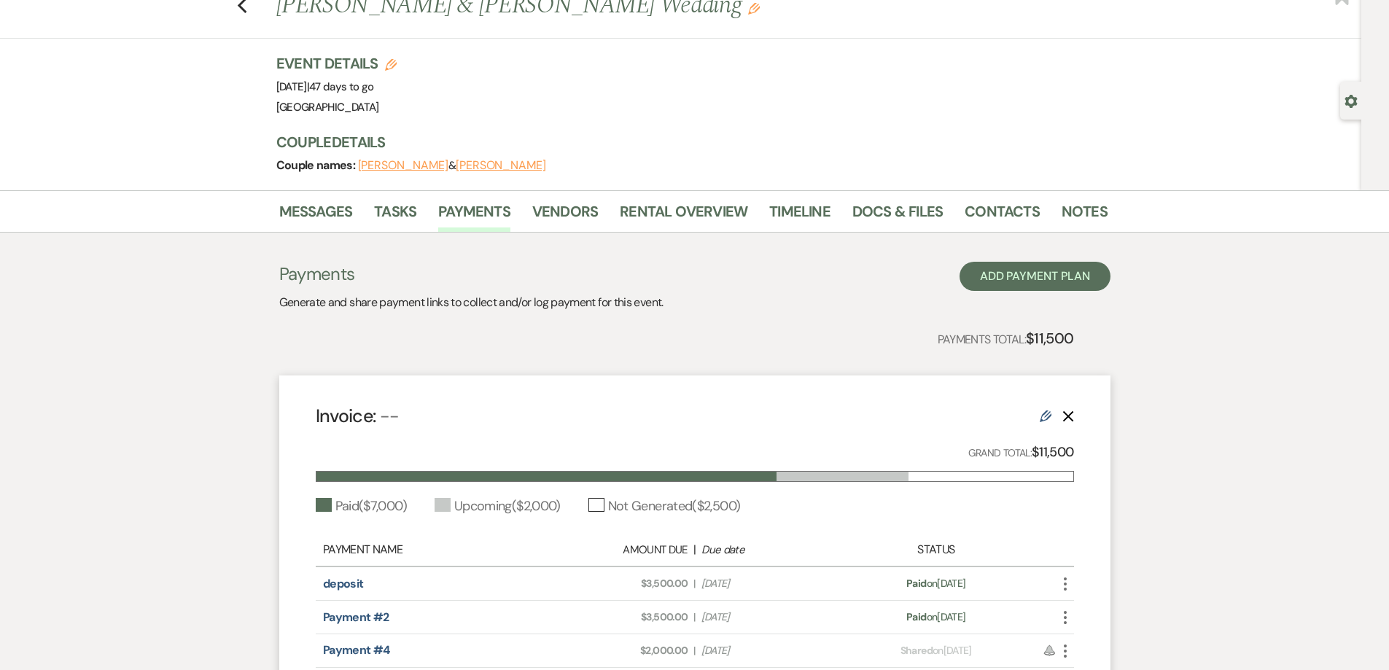
scroll to position [146, 0]
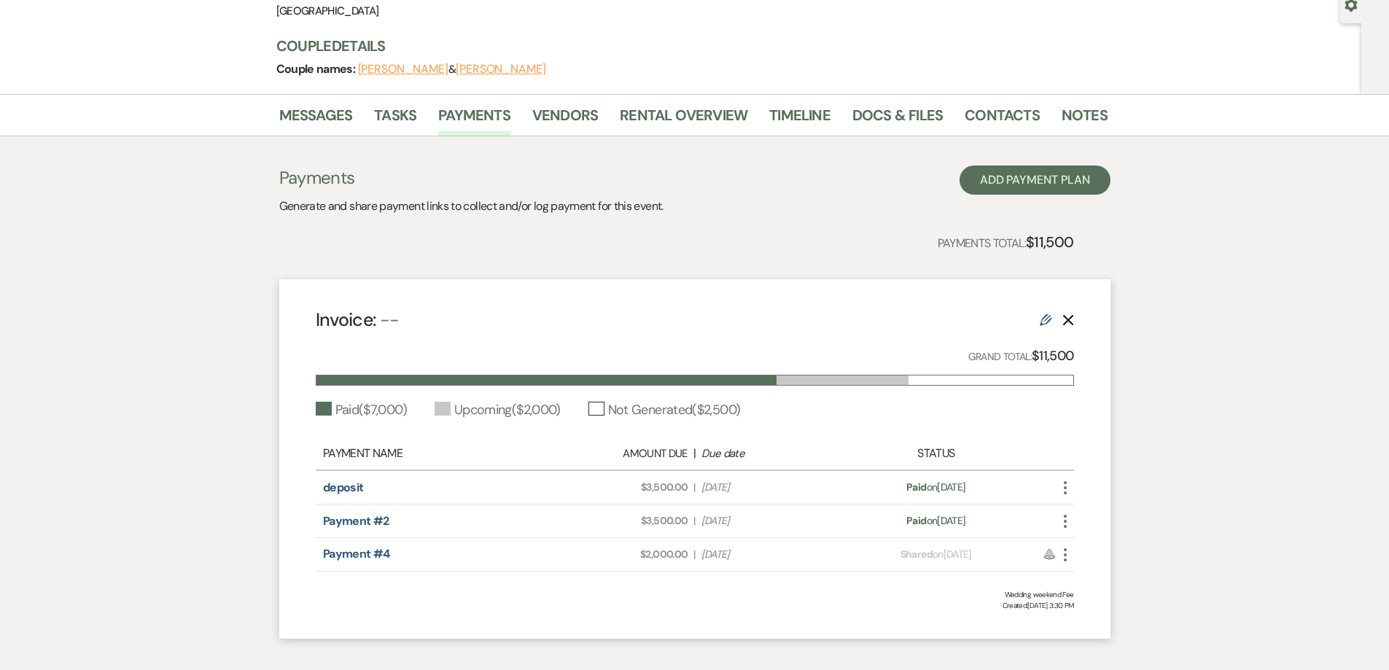
click at [1043, 324] on use at bounding box center [1045, 320] width 12 height 12
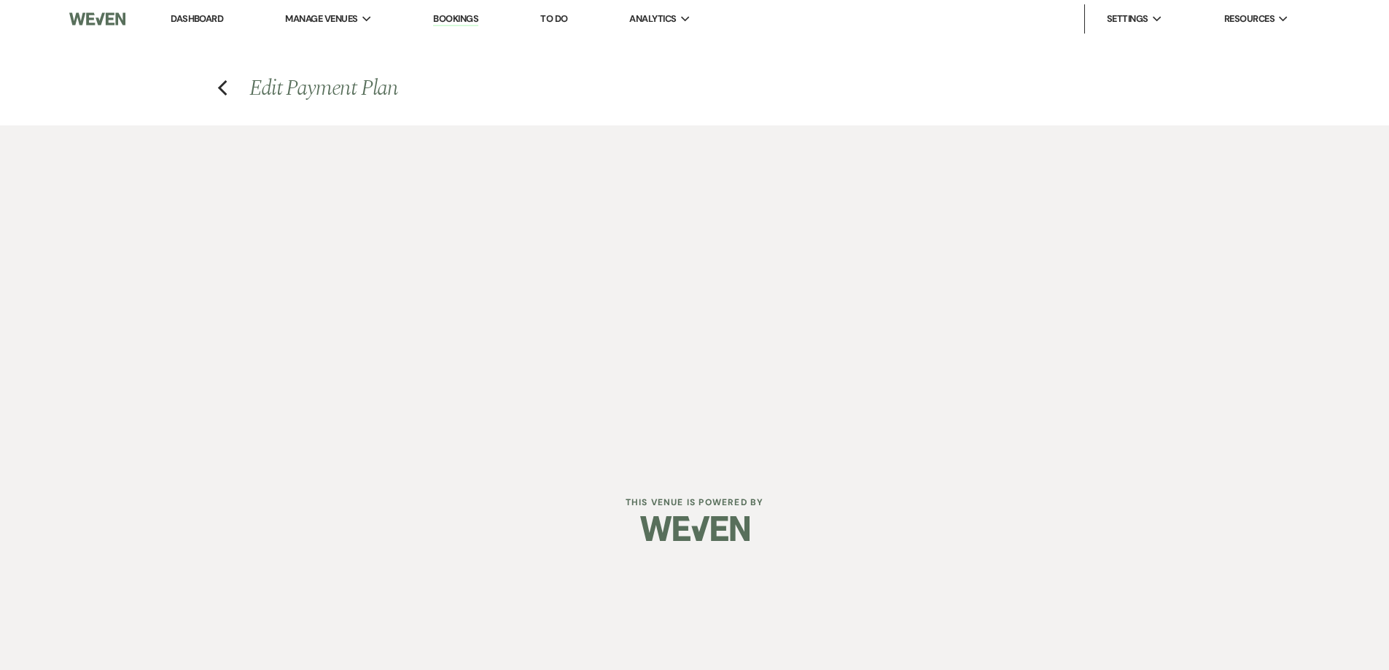
select select "1"
select select "true"
select select "1"
select select "true"
select select "2"
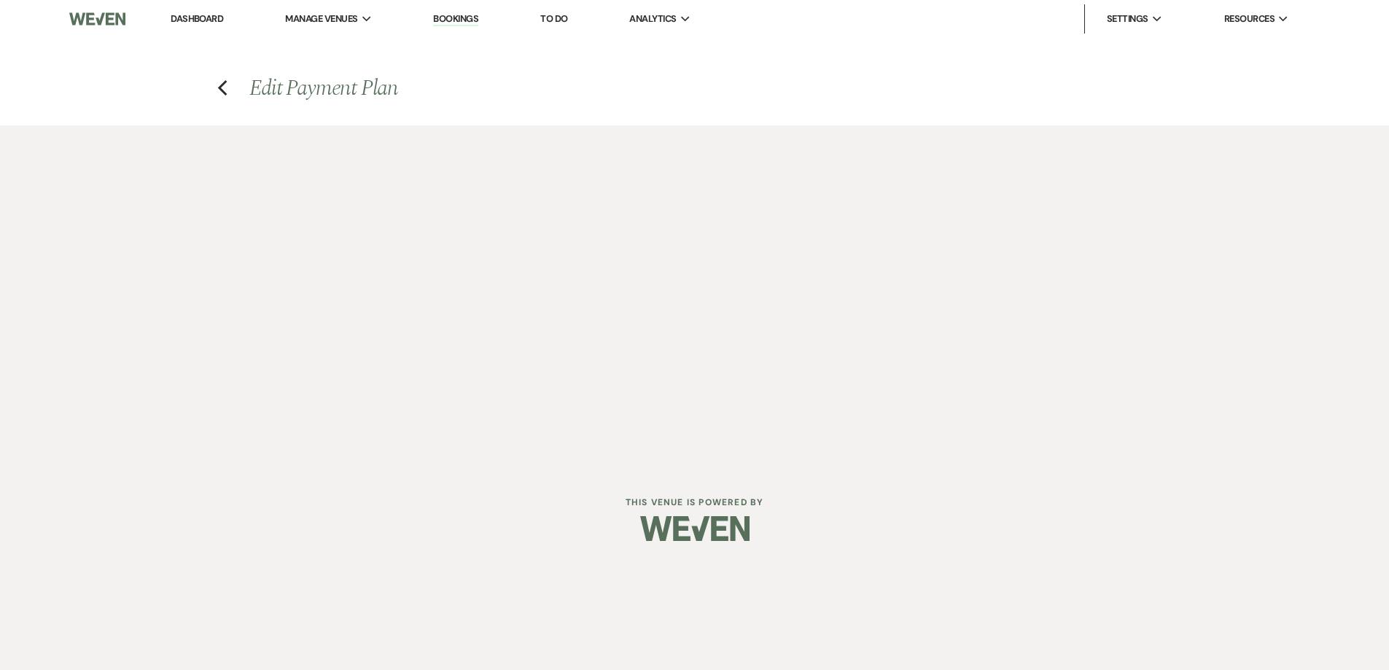
select select "flat"
select select "true"
select select "client"
select select "daily"
select select "weeks"
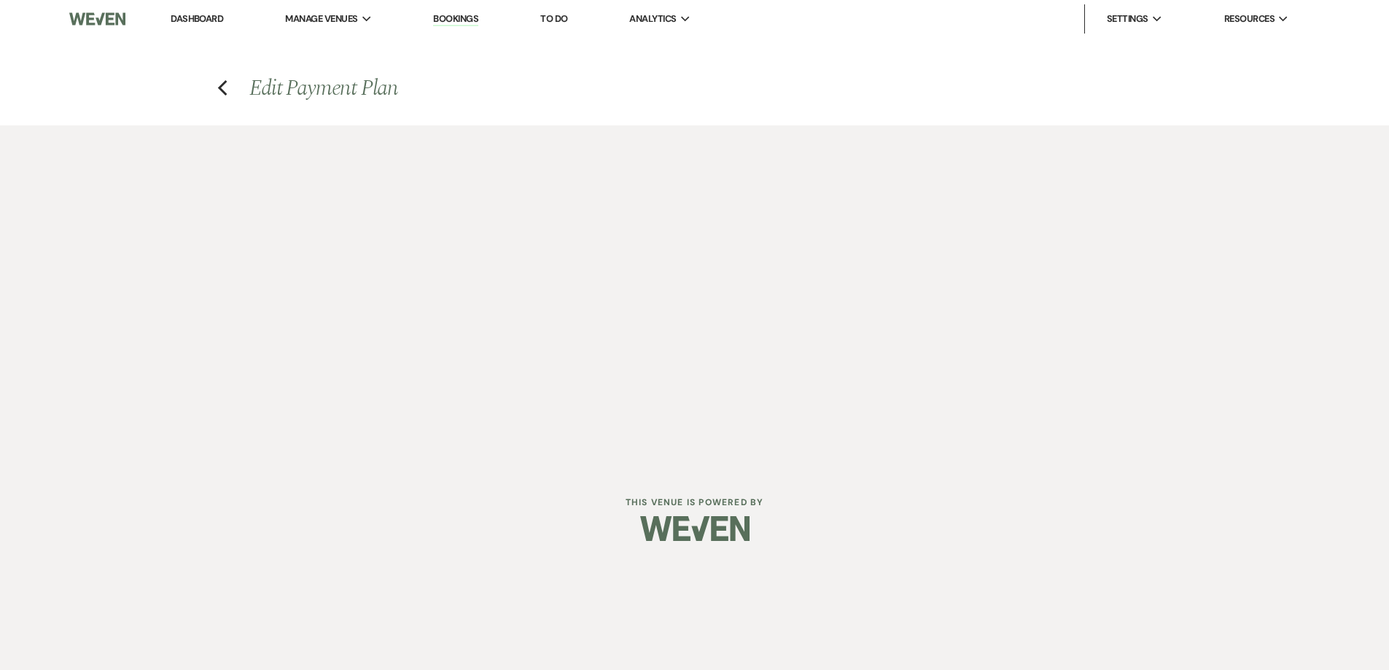
select select "complete"
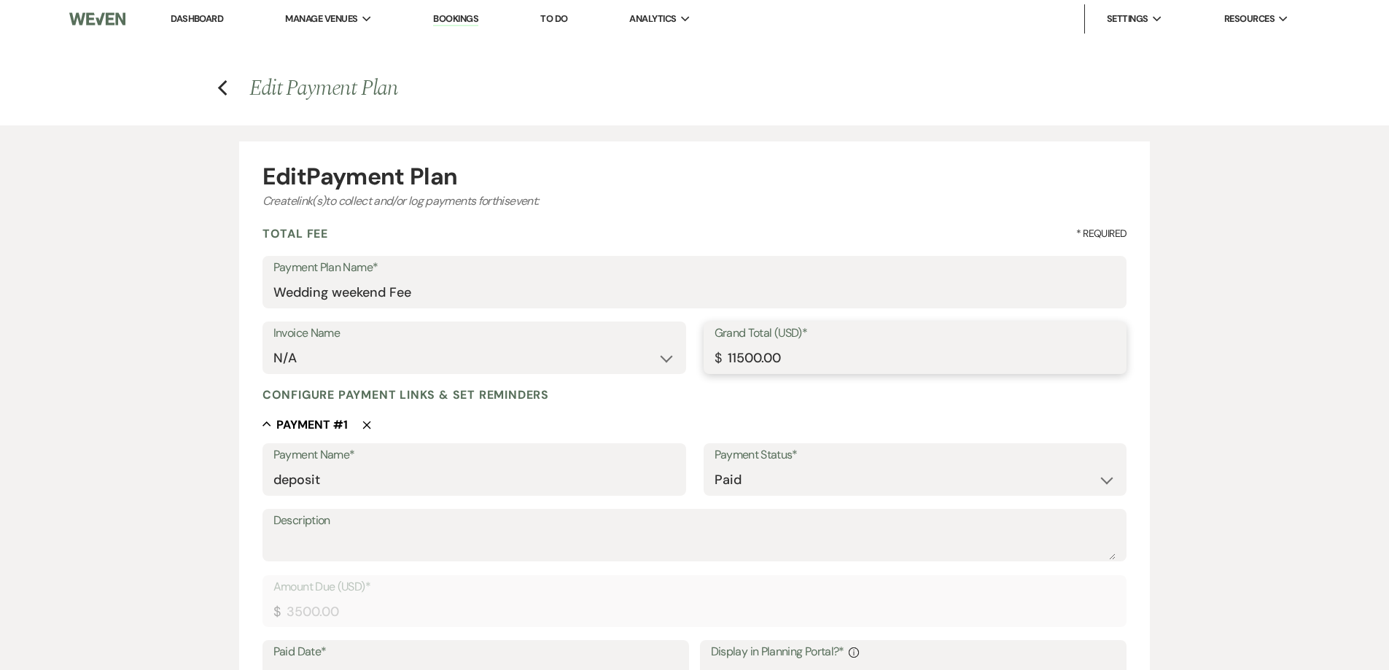
drag, startPoint x: 798, startPoint y: 359, endPoint x: 659, endPoint y: 356, distance: 139.3
click at [659, 356] on div "Invoice Name N/A Grand Total (USD)* $ 11500.00" at bounding box center [694, 354] width 865 height 66
type input "9125.00"
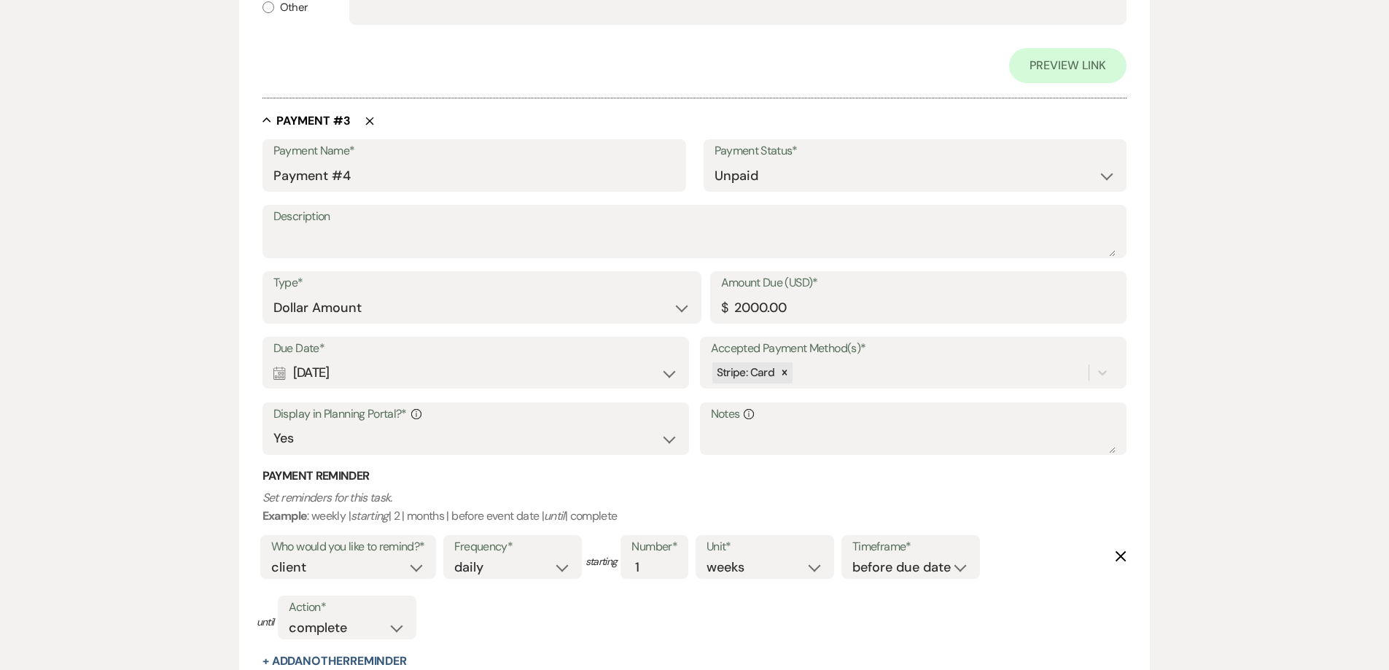
scroll to position [1458, 0]
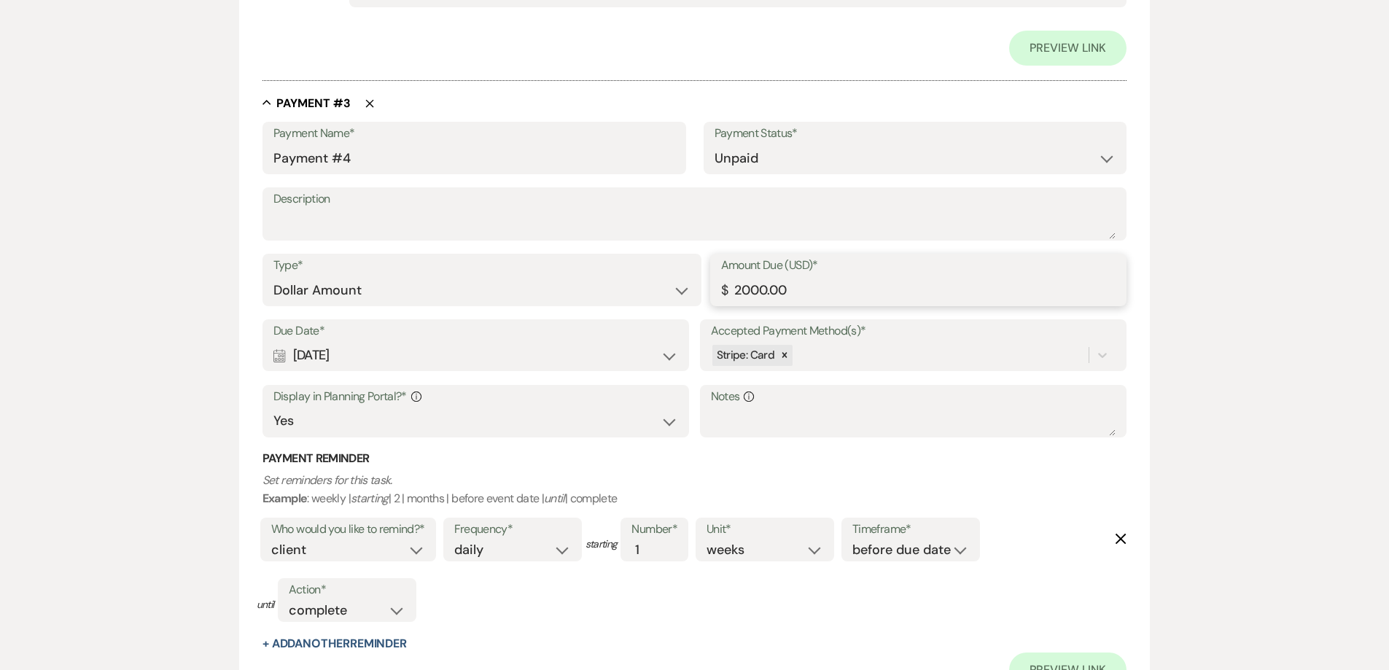
drag, startPoint x: 796, startPoint y: 286, endPoint x: 787, endPoint y: 286, distance: 8.7
click at [796, 286] on input "2000.00" at bounding box center [918, 290] width 395 height 28
drag, startPoint x: 787, startPoint y: 286, endPoint x: 708, endPoint y: 293, distance: 79.7
click at [708, 293] on div "Type* Dollar Amount Percentage of Grand Total Amount Due (USD)* $ 2000.00" at bounding box center [694, 287] width 865 height 66
type input "2125.00"
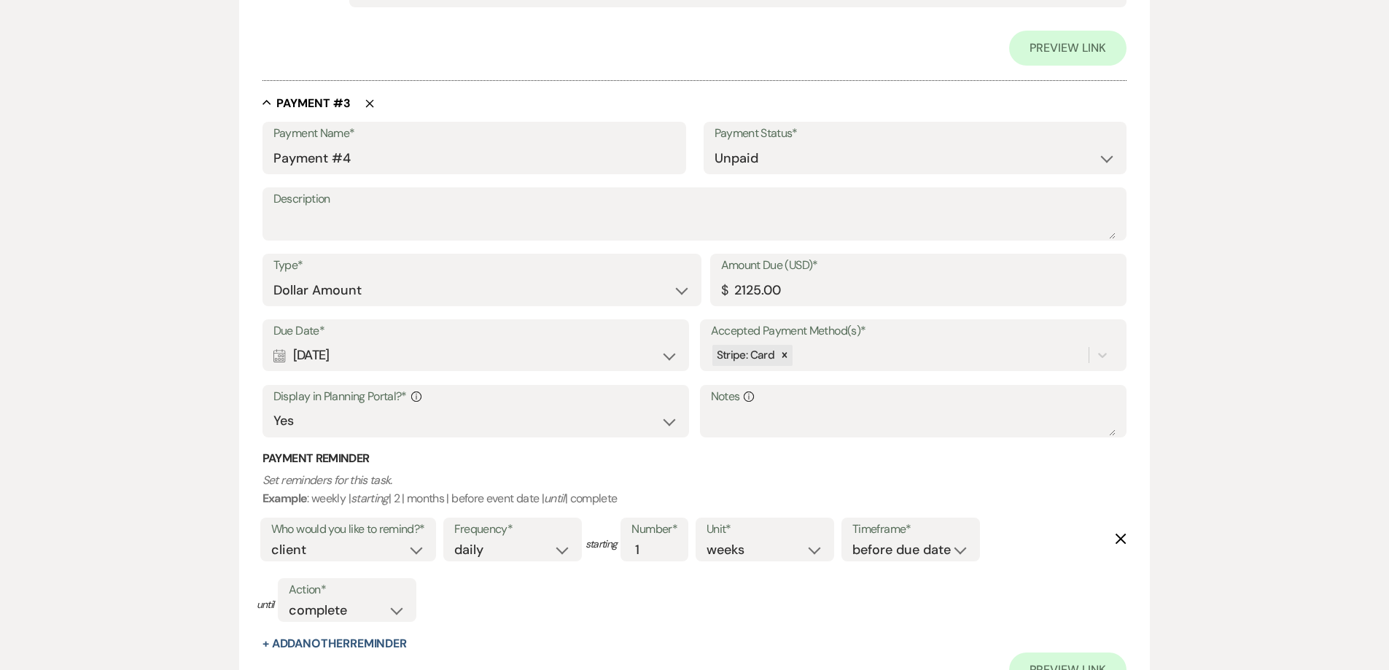
click at [932, 580] on div "Who would you like to remind?* client venue both Frequency* once daily weekly m…" at bounding box center [686, 574] width 859 height 121
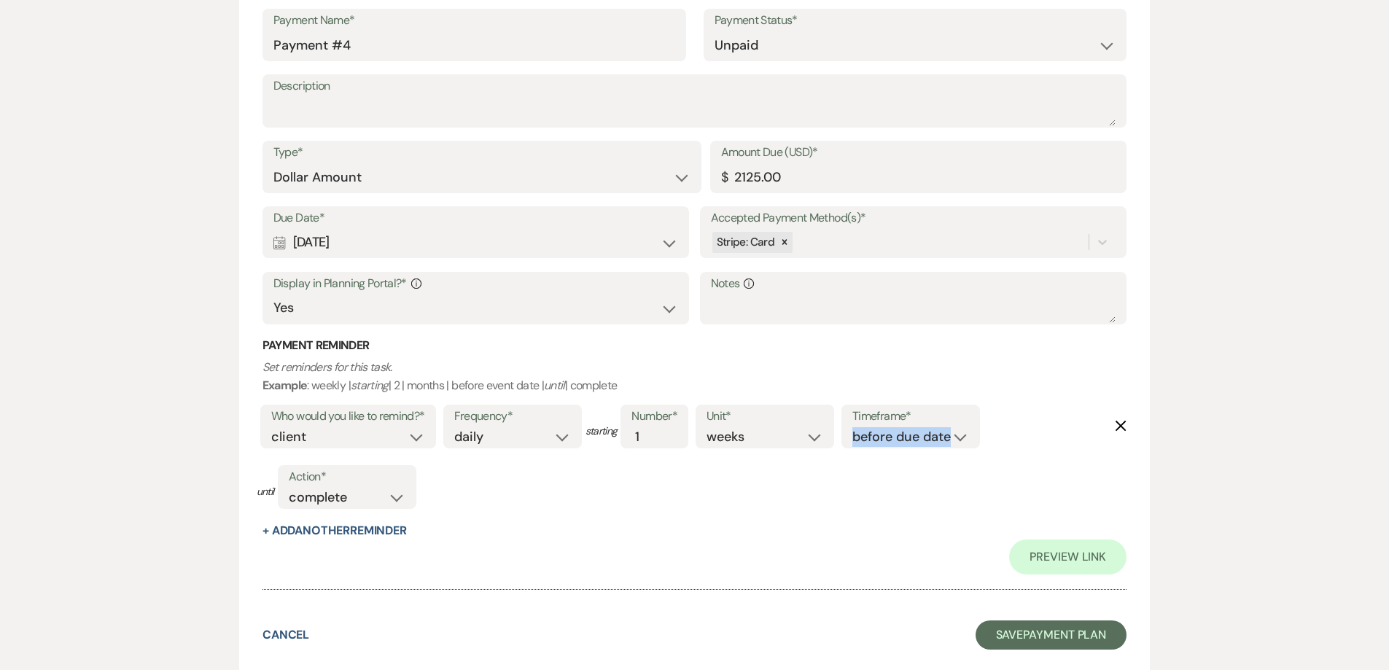
scroll to position [1668, 0]
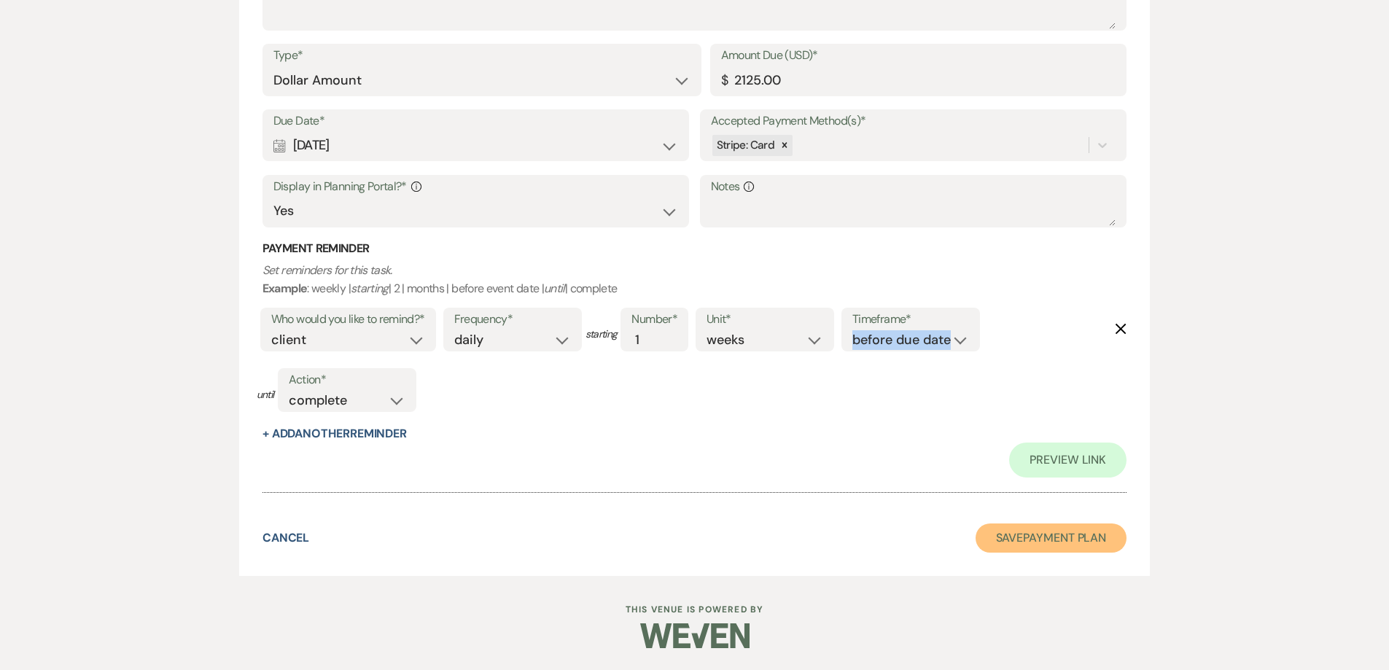
click at [1029, 541] on button "Save Payment Plan" at bounding box center [1051, 537] width 152 height 29
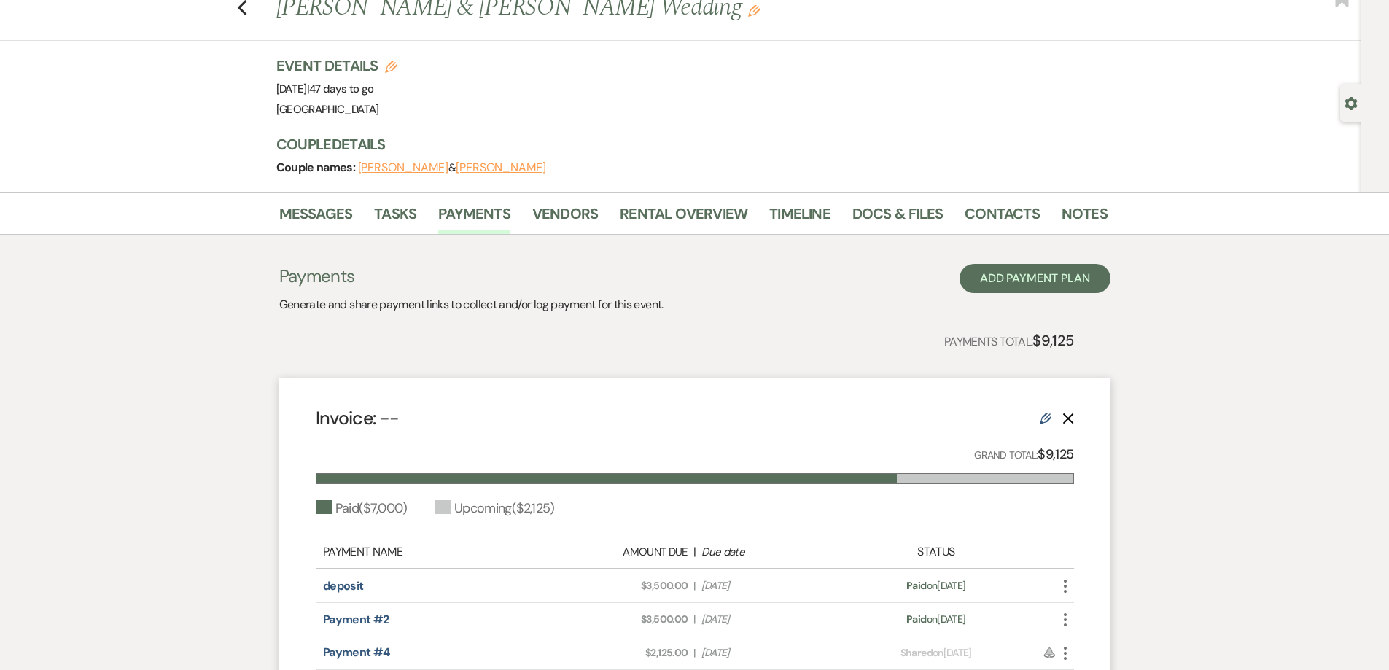
scroll to position [146, 0]
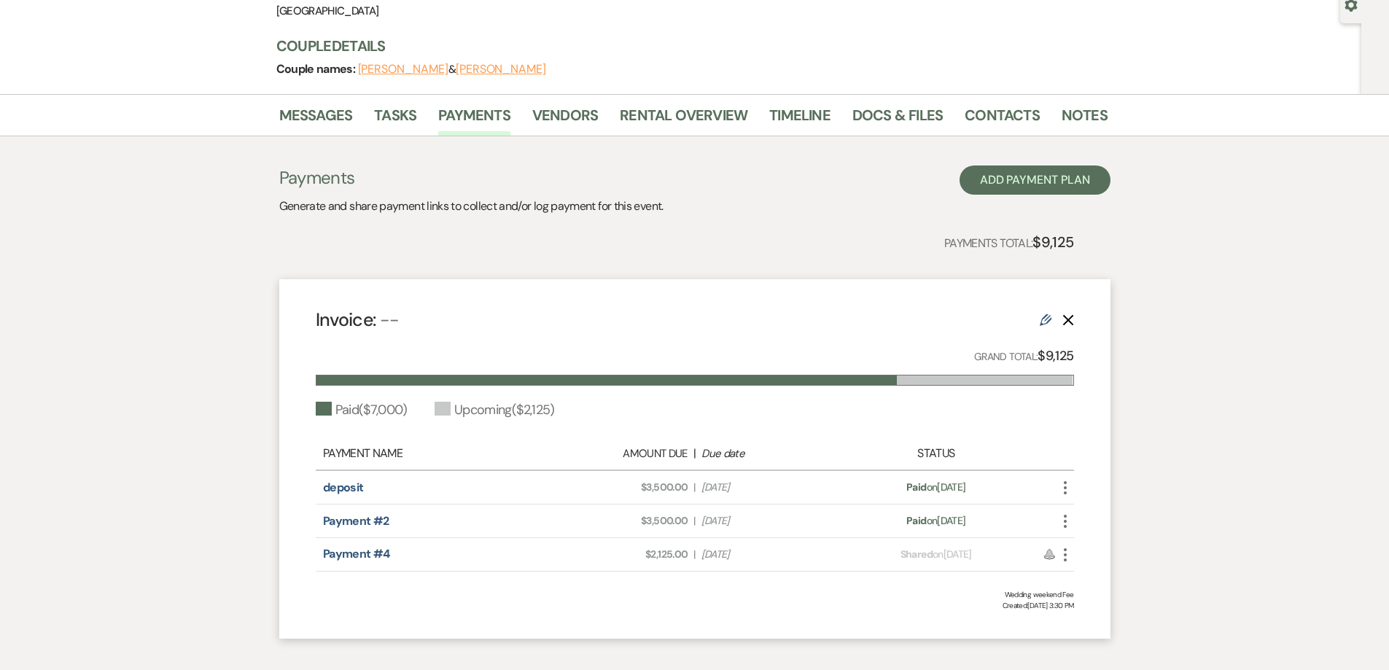
click at [1066, 559] on icon "More" at bounding box center [1064, 554] width 17 height 17
click at [1114, 658] on link "Pencil Edit" at bounding box center [1129, 657] width 147 height 25
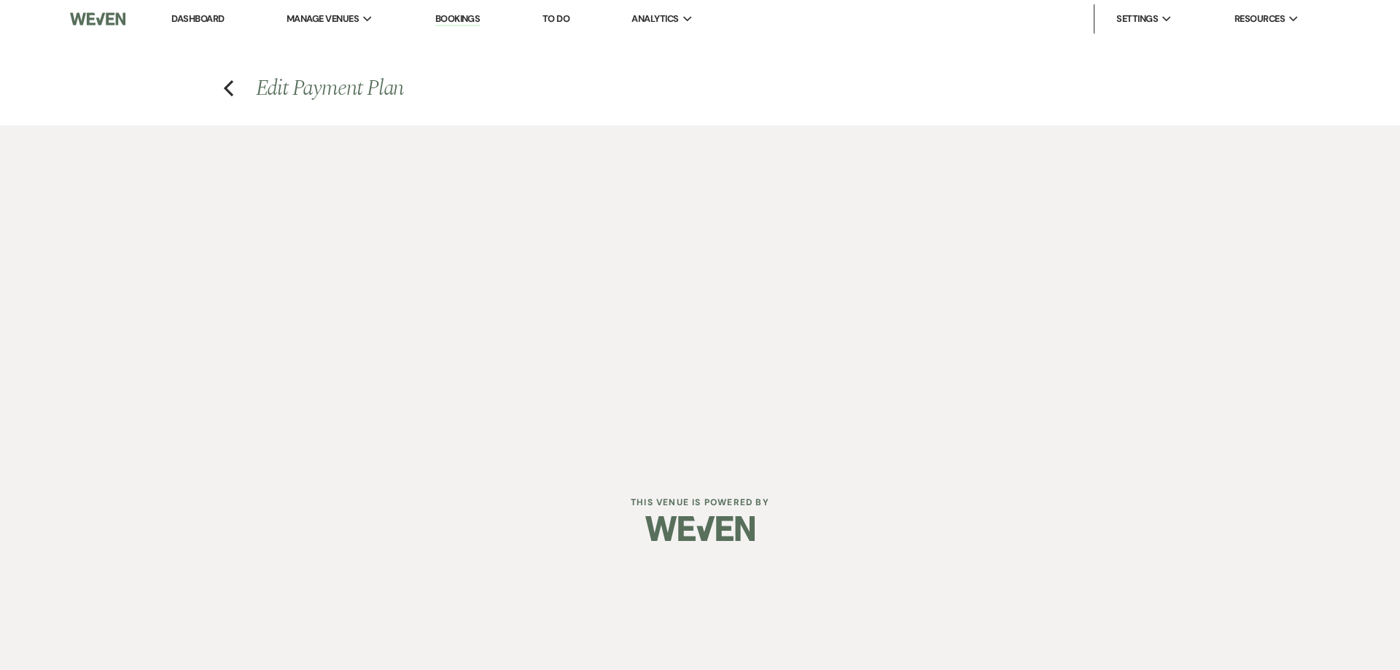
select select "1"
select select "true"
select select "1"
select select "true"
select select "2"
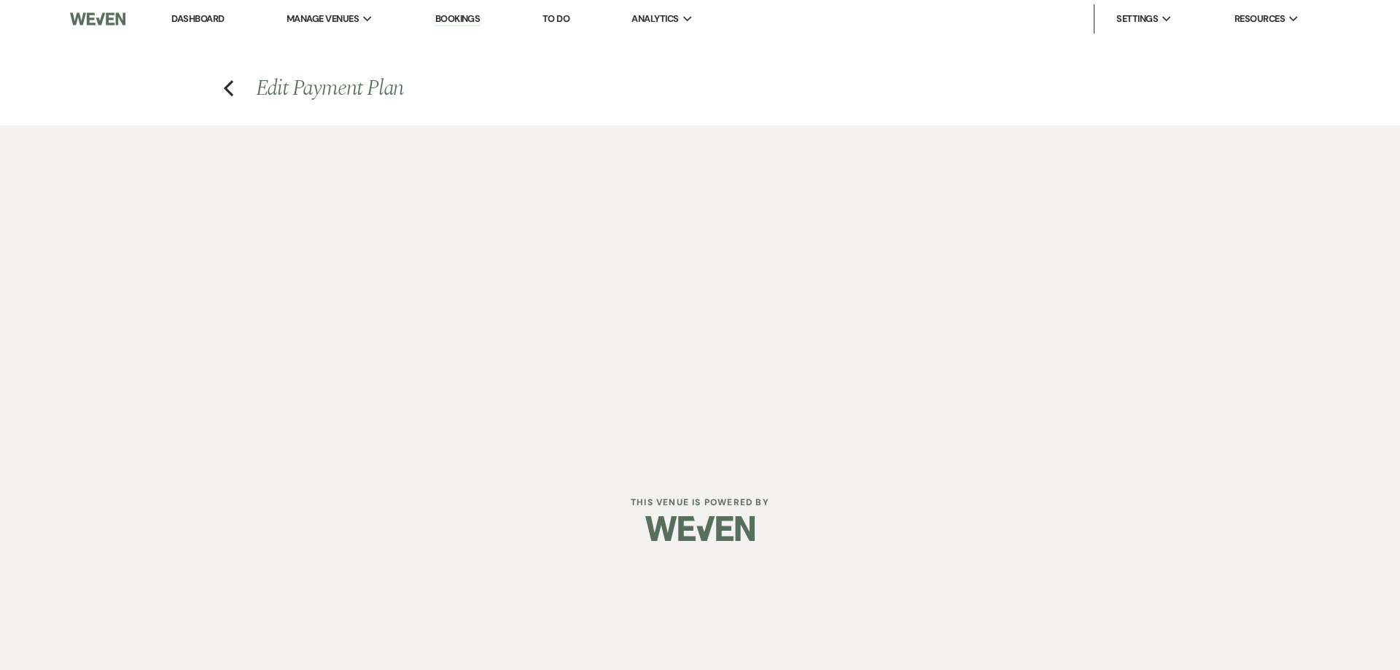
select select "flat"
select select "true"
select select "client"
select select "daily"
select select "weeks"
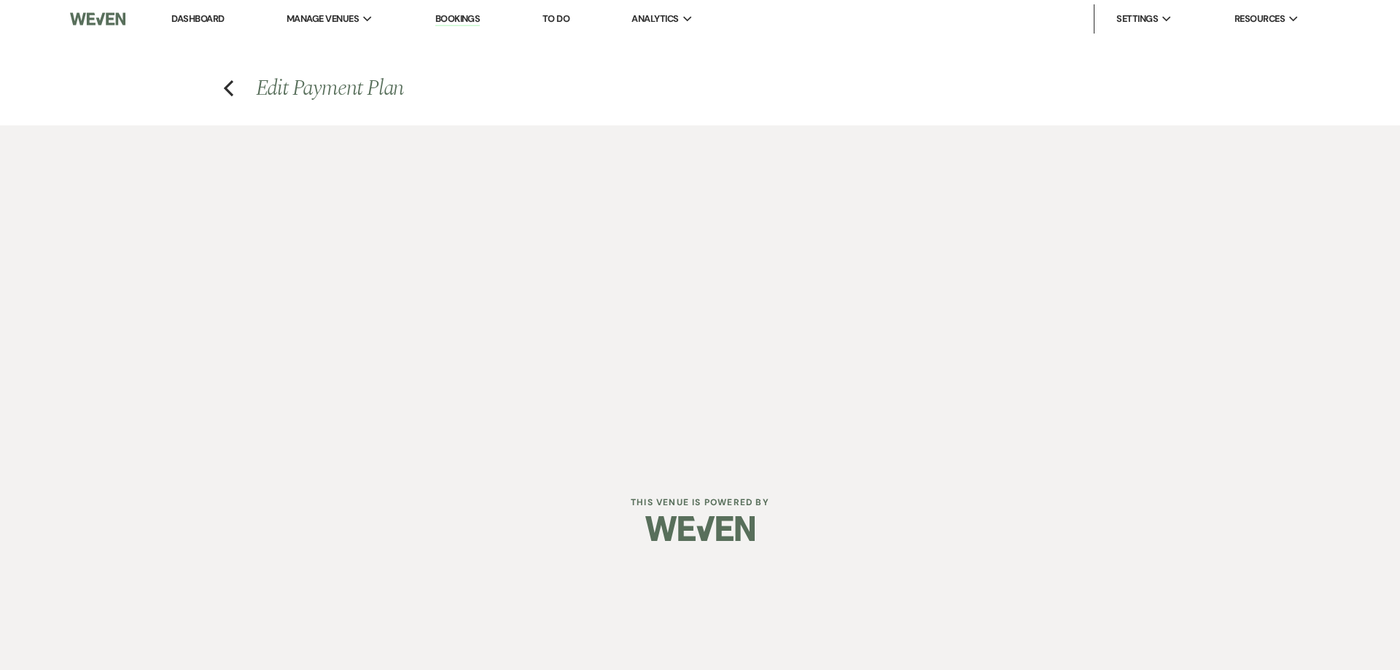
select select "complete"
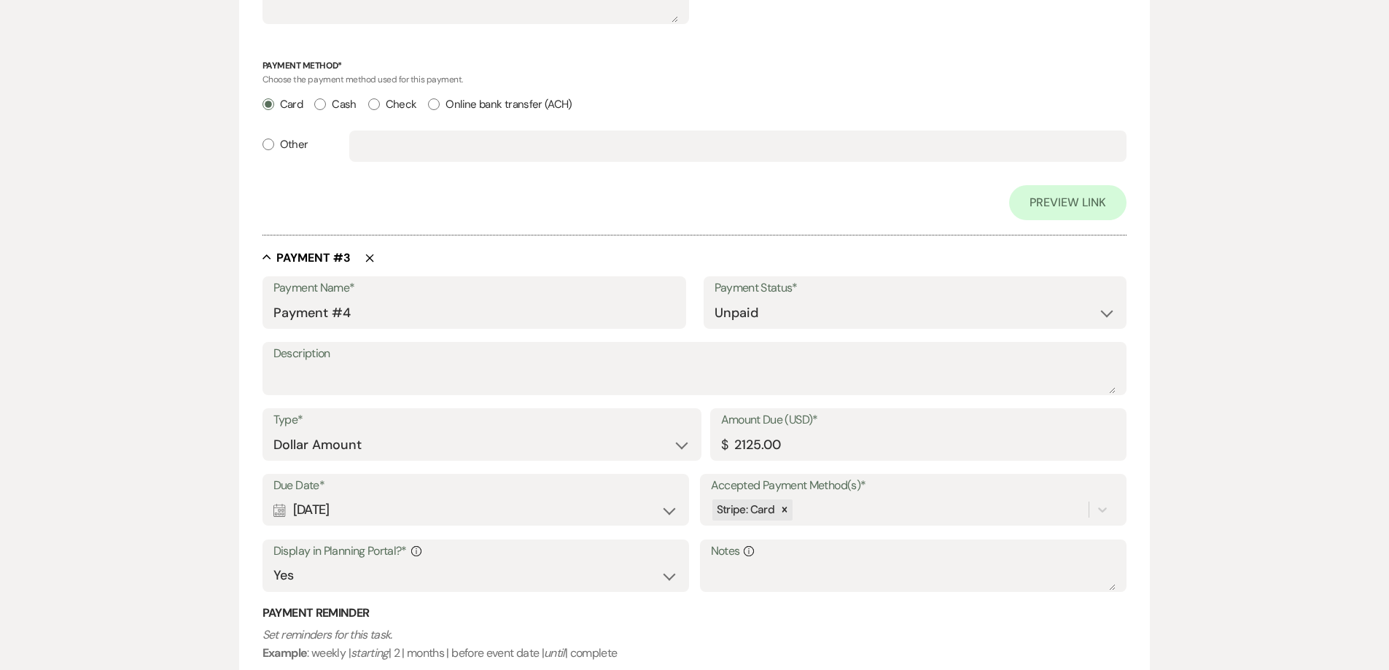
scroll to position [1376, 0]
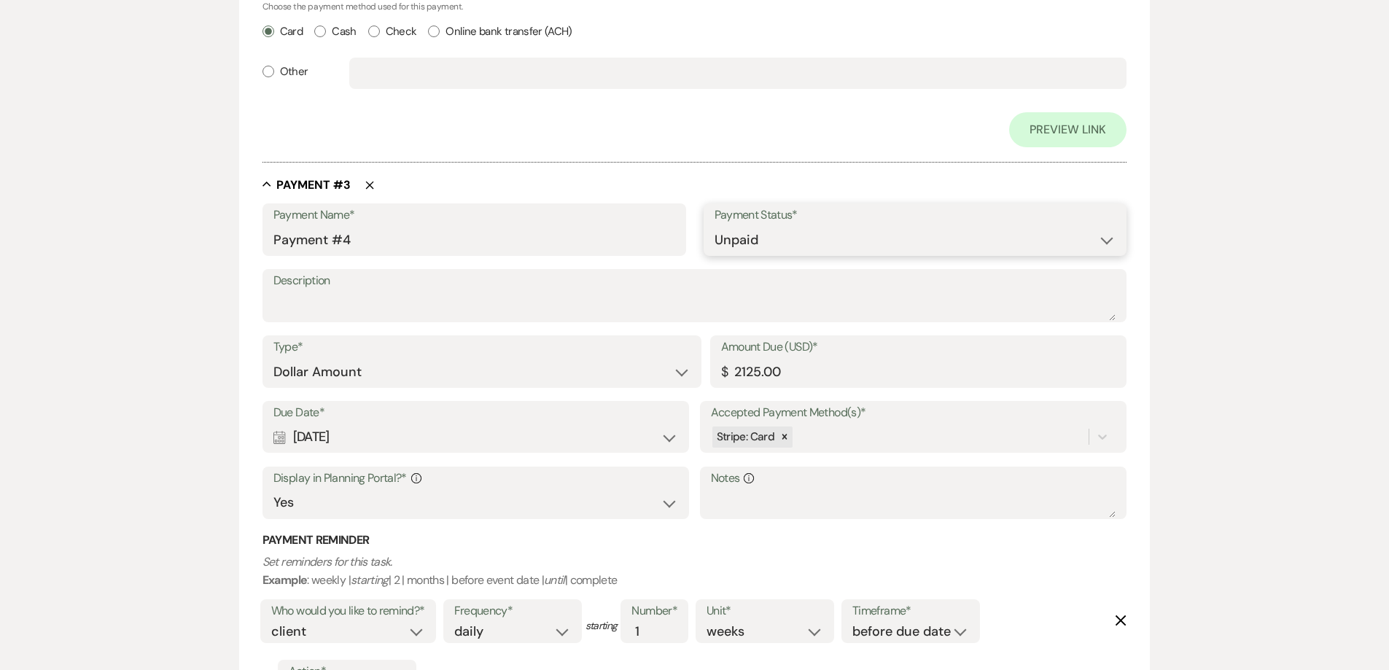
click at [801, 232] on select "Paid Unpaid" at bounding box center [915, 240] width 402 height 28
select select "1"
click at [714, 226] on select "Paid Unpaid" at bounding box center [915, 240] width 402 height 28
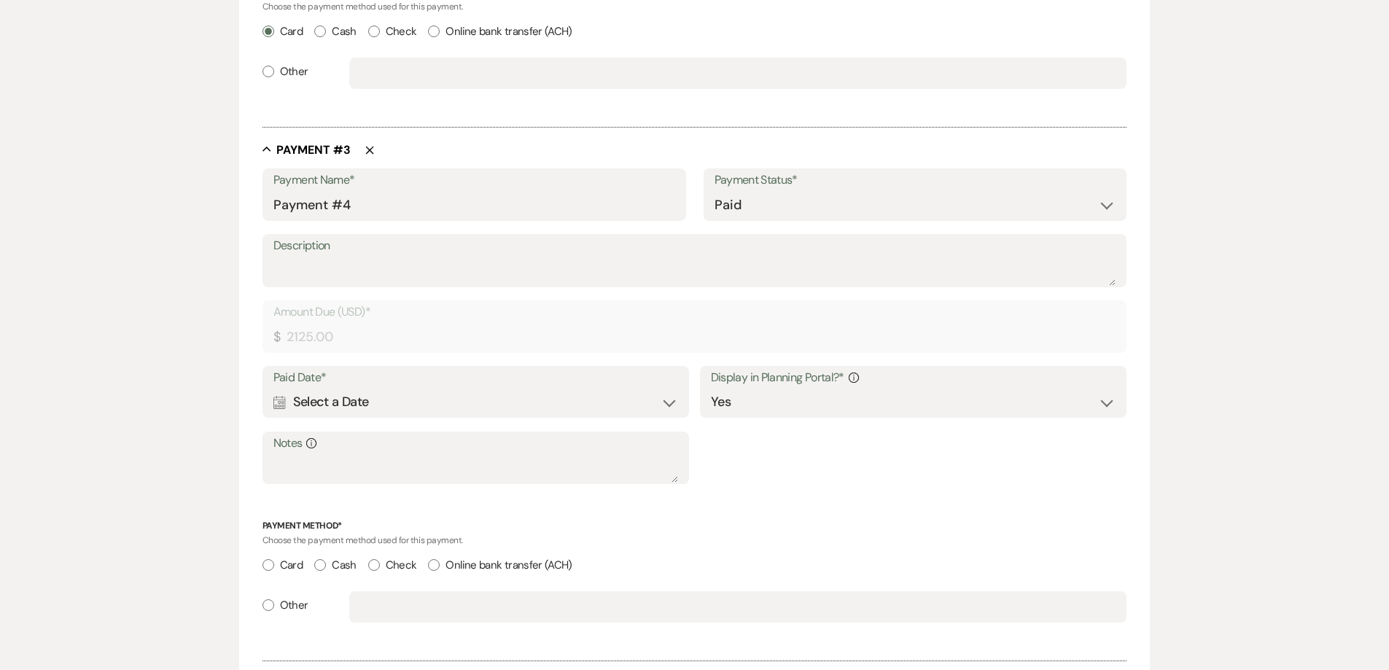
click at [348, 394] on div "Calendar Select a Date Expand" at bounding box center [475, 402] width 405 height 28
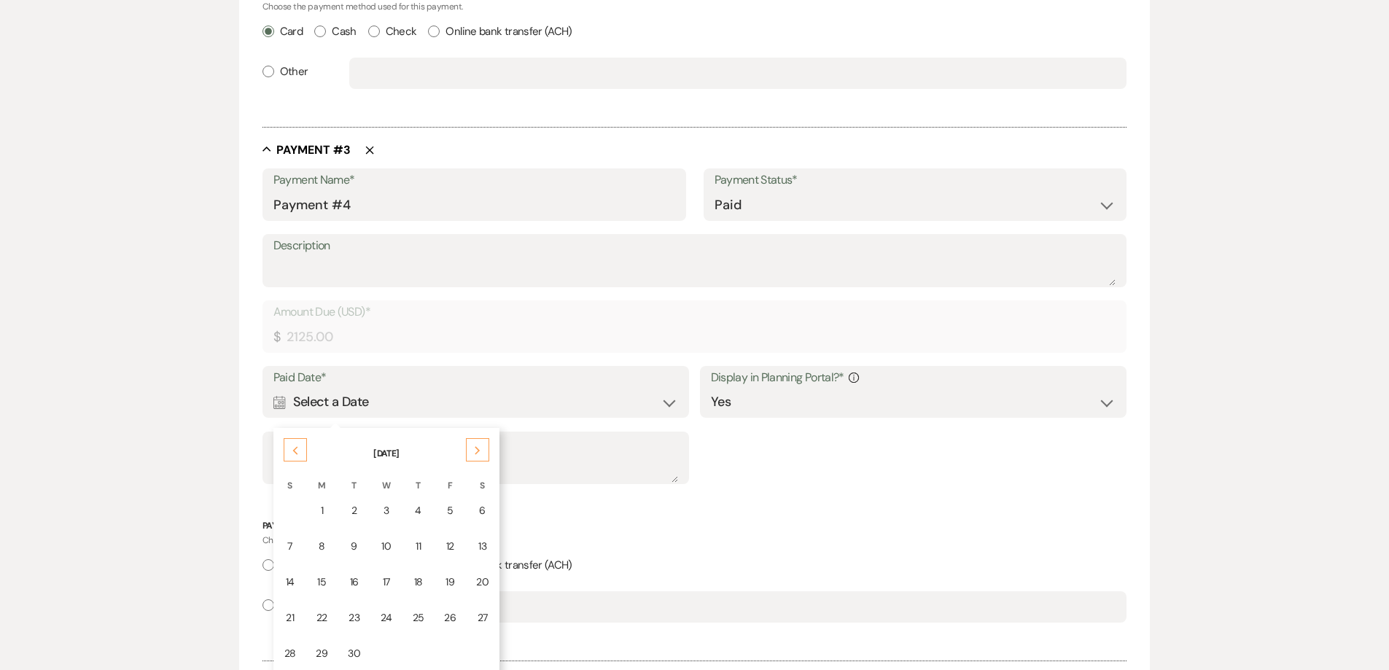
click at [300, 456] on div "Previous" at bounding box center [295, 449] width 23 height 23
click at [301, 456] on div "Previous" at bounding box center [295, 449] width 23 height 23
click at [303, 456] on div "Previous" at bounding box center [295, 449] width 23 height 23
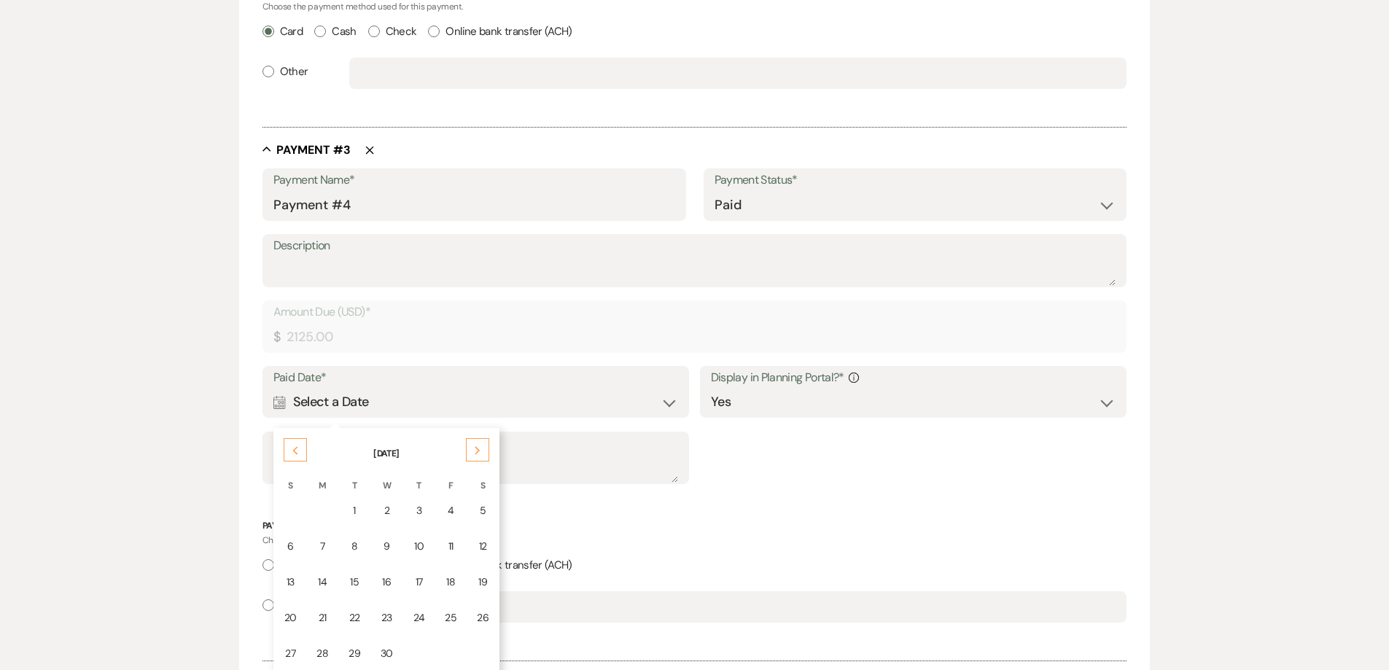
click at [304, 456] on div "Previous" at bounding box center [295, 449] width 23 height 23
click at [353, 550] on div "4" at bounding box center [353, 546] width 12 height 15
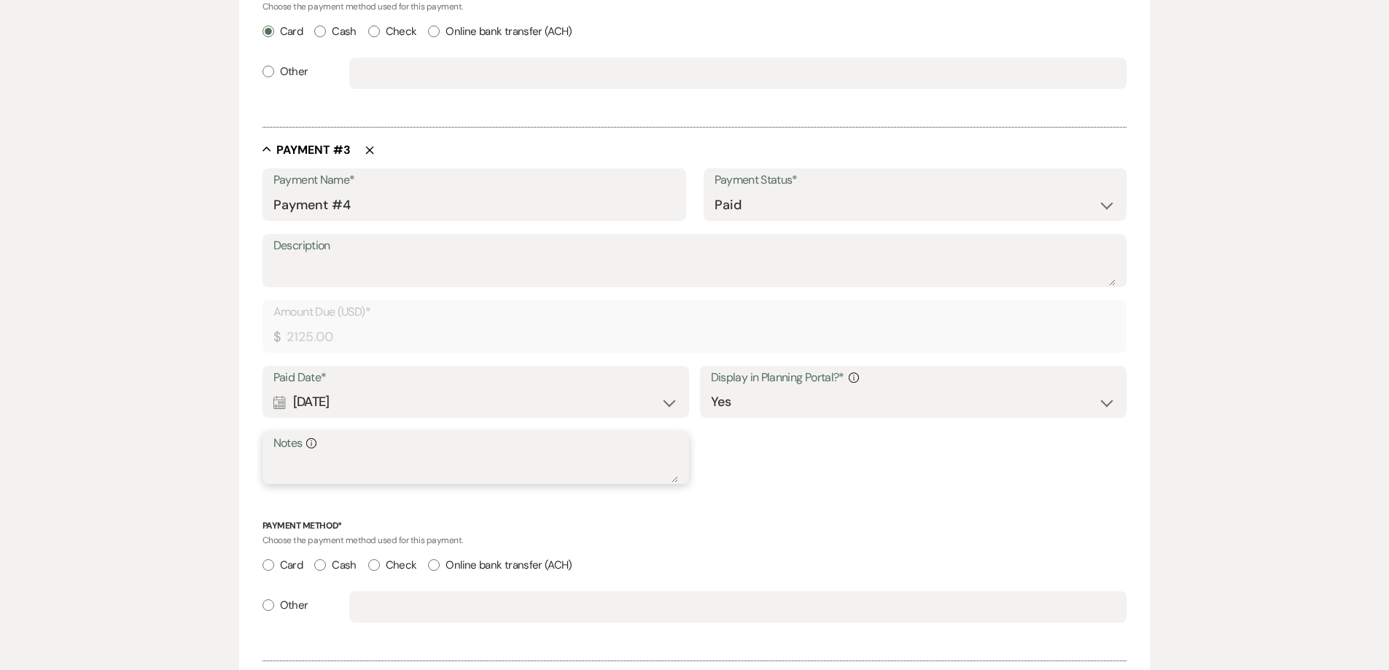
click at [381, 461] on textarea "Notes Info" at bounding box center [475, 467] width 405 height 29
type textarea "check"
click at [380, 562] on input "Check" at bounding box center [374, 565] width 12 height 12
radio input "true"
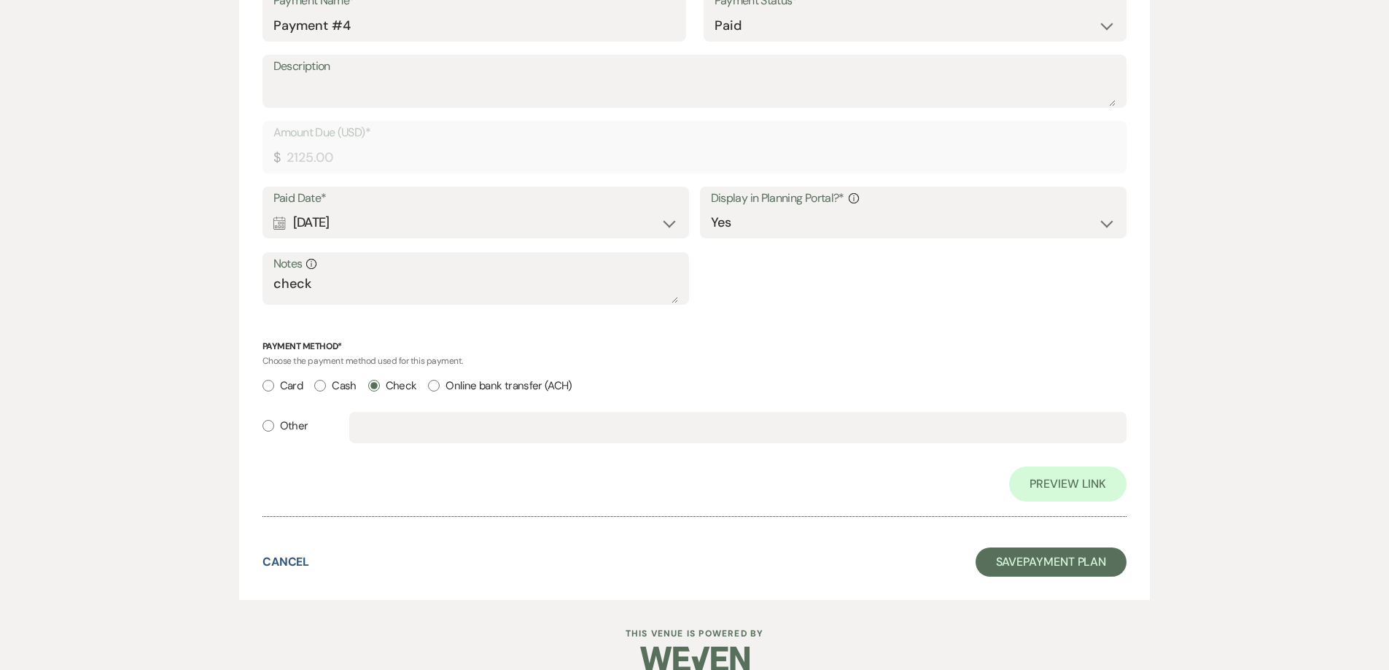
scroll to position [1614, 0]
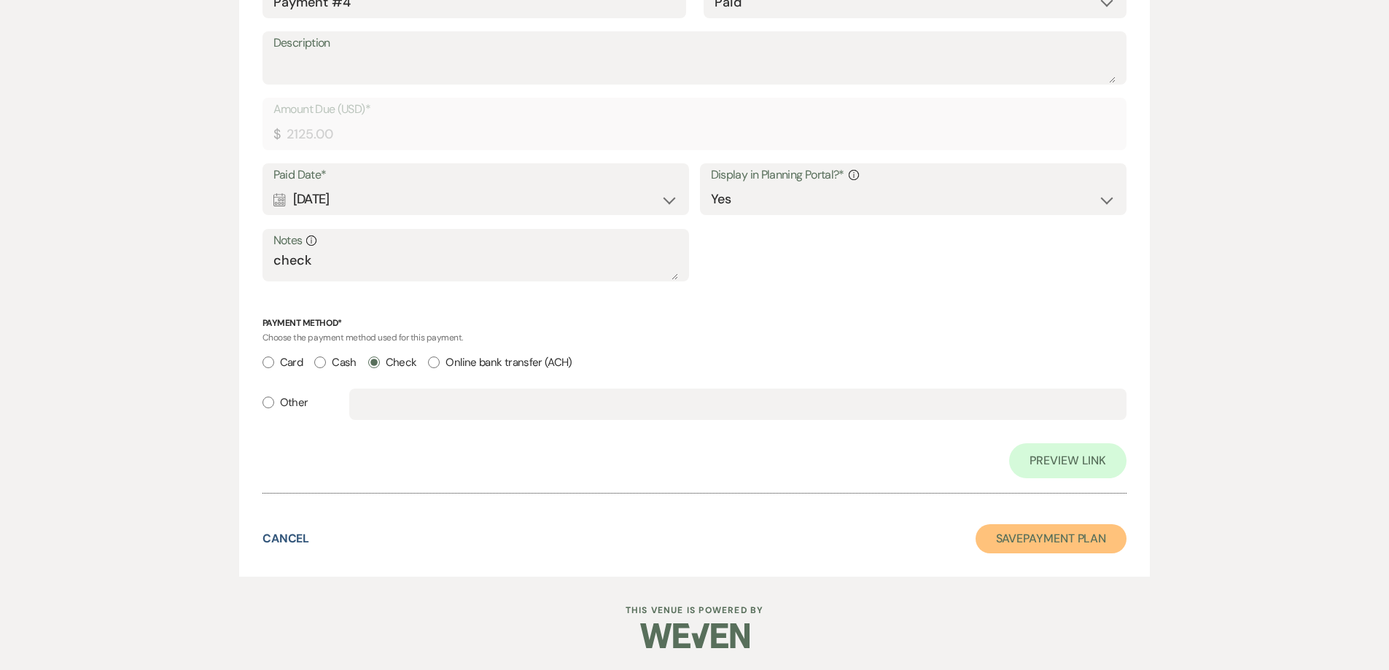
click at [1046, 544] on button "Save Payment Plan" at bounding box center [1051, 538] width 152 height 29
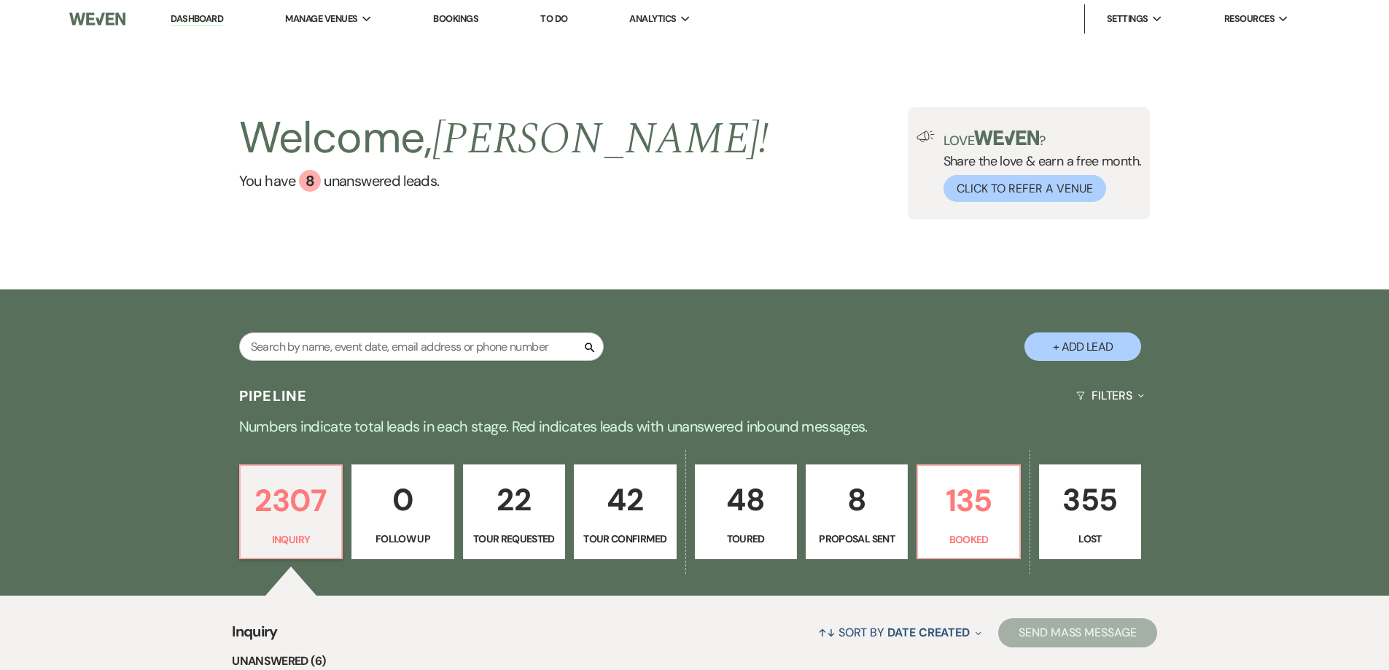
scroll to position [292, 0]
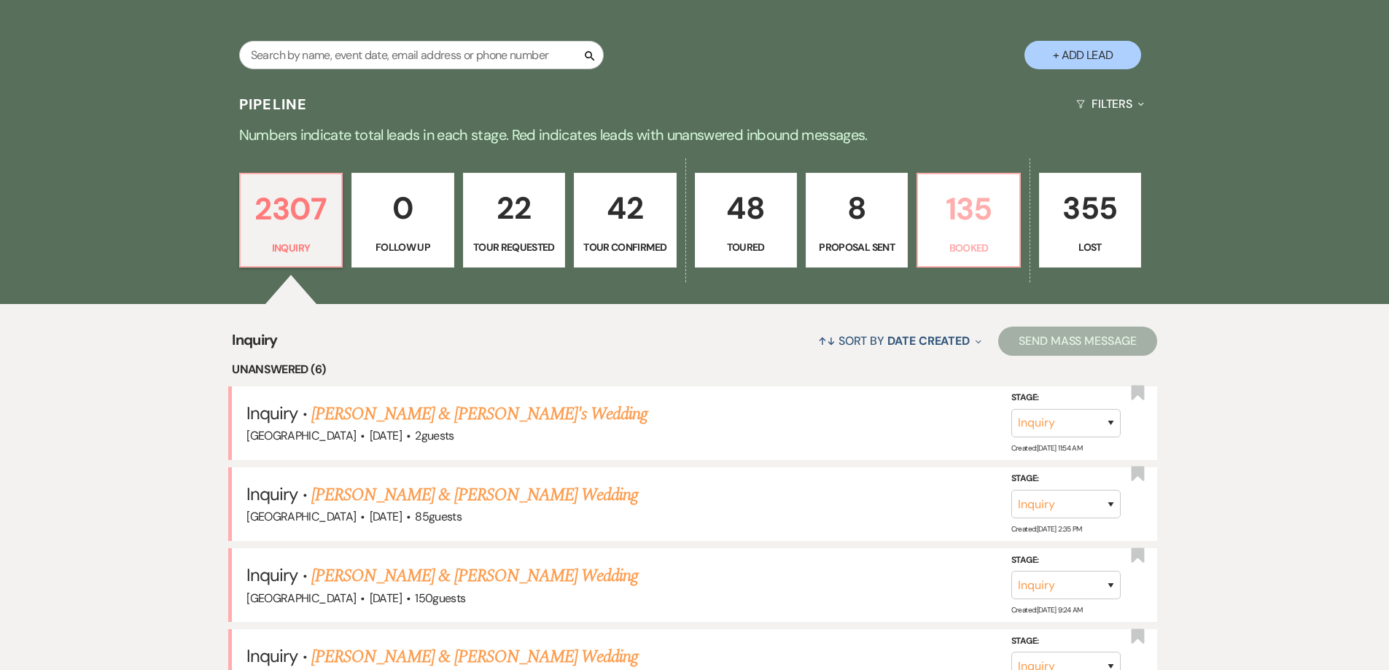
click at [943, 241] on p "Booked" at bounding box center [968, 248] width 83 height 16
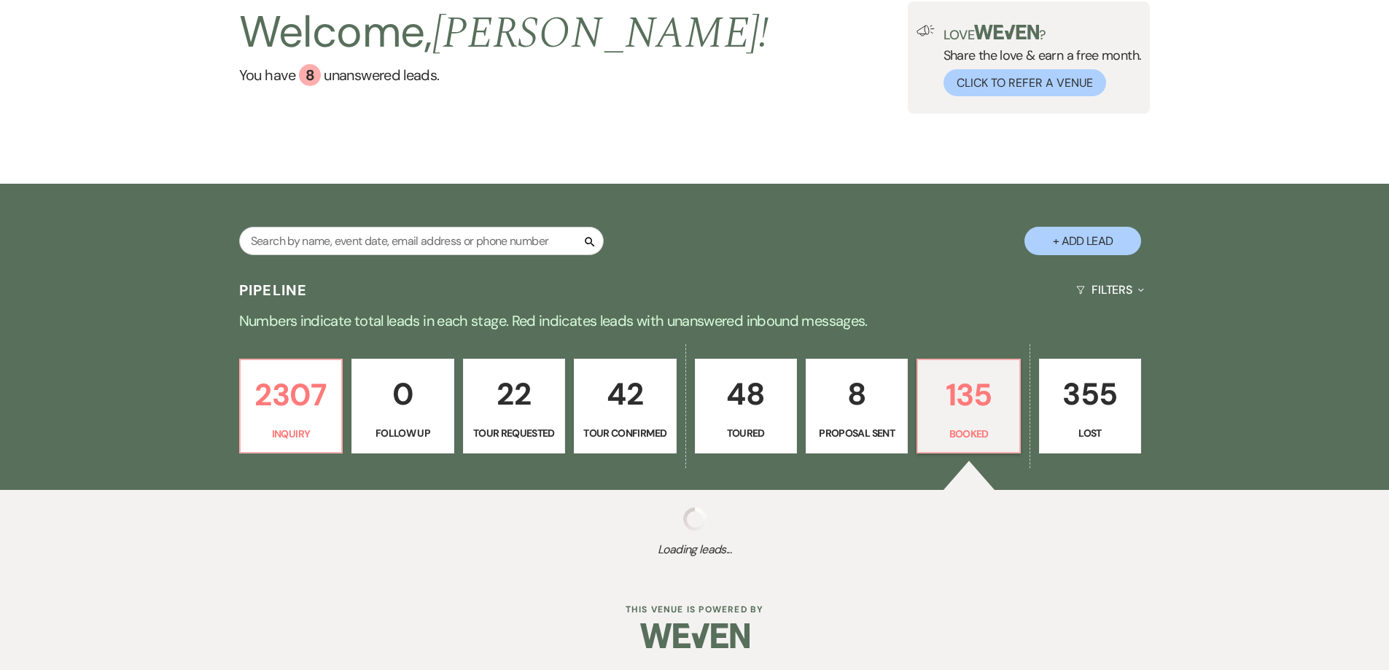
scroll to position [106, 0]
select select "7"
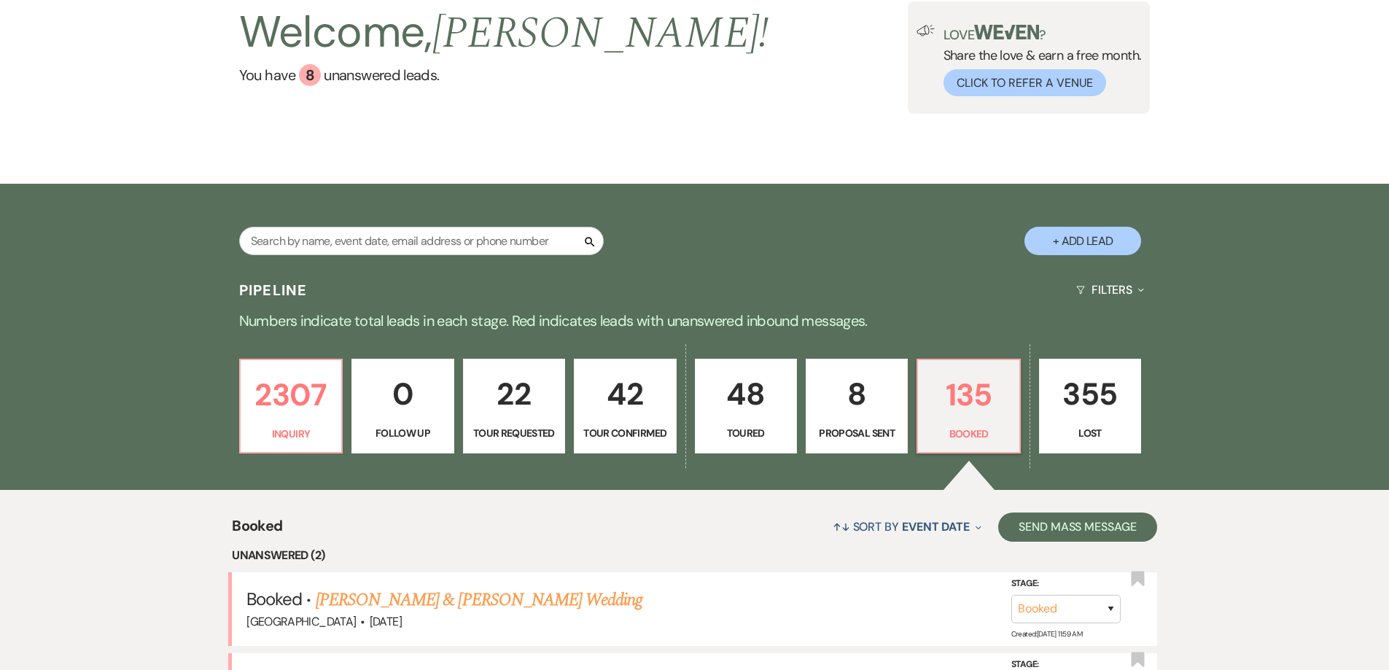
scroll to position [292, 0]
